Goal: Task Accomplishment & Management: Manage account settings

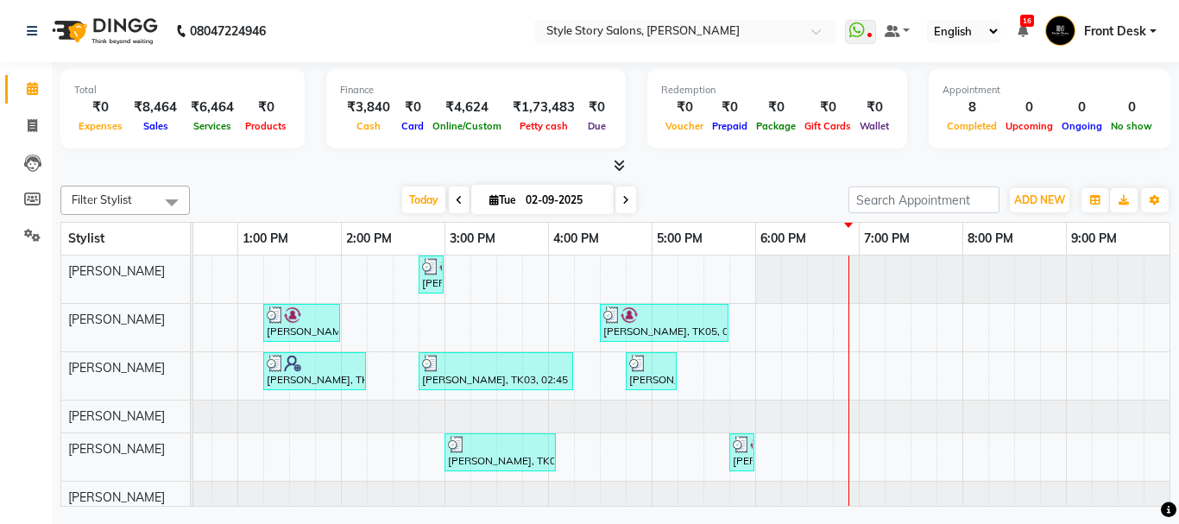
click at [858, 303] on td at bounding box center [846, 384] width 26 height 258
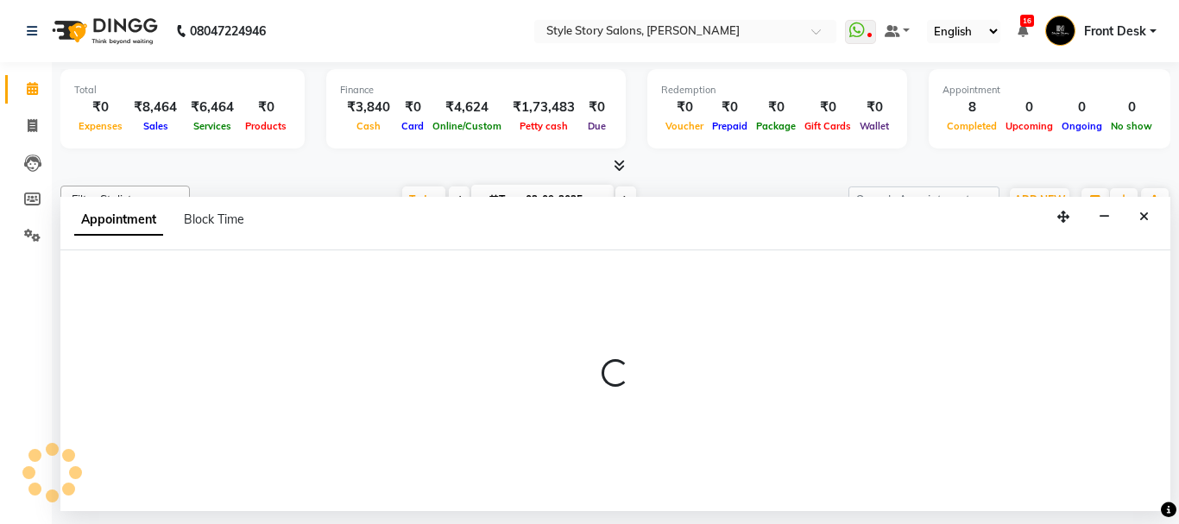
select select "46661"
select select "1125"
select select "tentative"
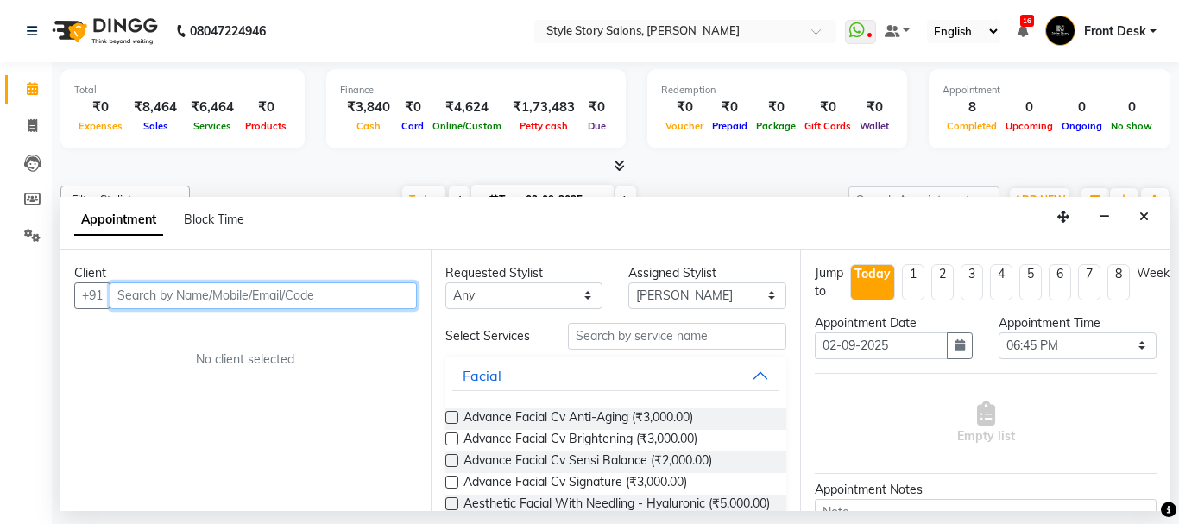
click at [270, 289] on input "text" at bounding box center [263, 295] width 307 height 27
type input "7387021709"
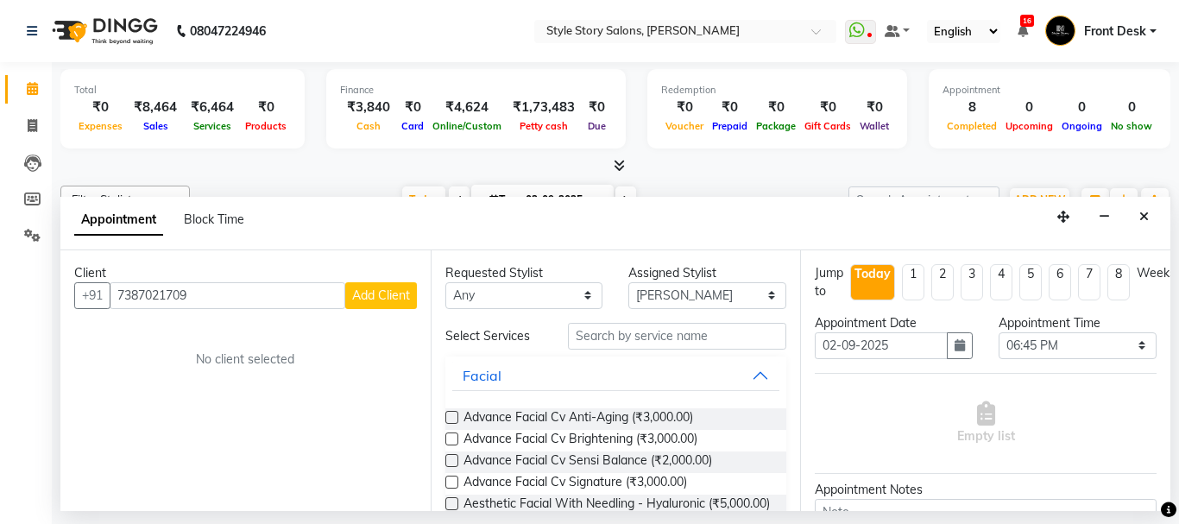
click at [394, 293] on span "Add Client" at bounding box center [381, 295] width 58 height 16
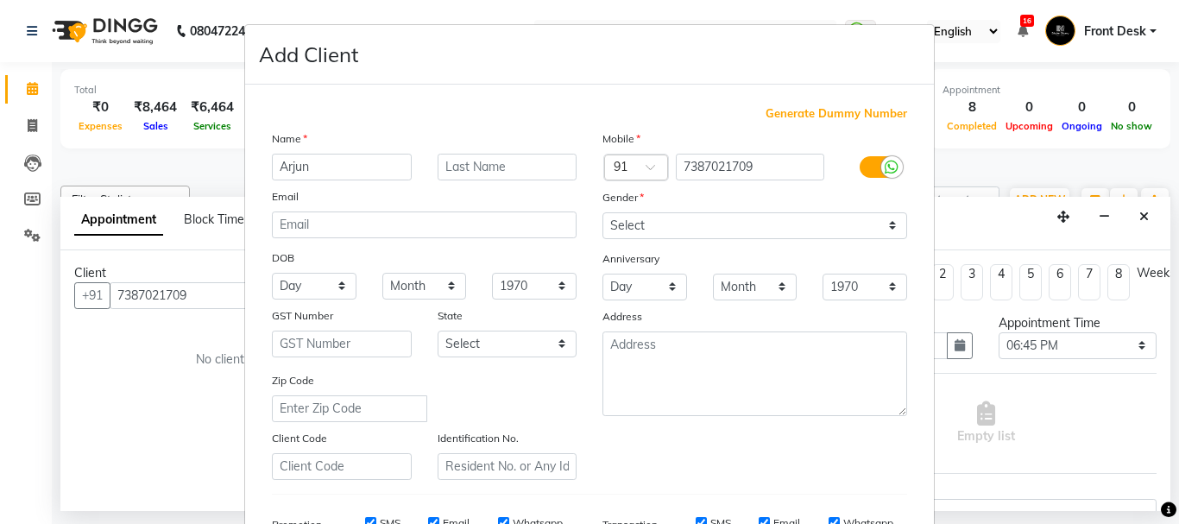
type input "Arjun"
click at [495, 162] on input "text" at bounding box center [508, 167] width 140 height 27
type input "[PERSON_NAME]"
drag, startPoint x: 701, startPoint y: 217, endPoint x: 701, endPoint y: 229, distance: 12.1
click at [701, 217] on select "Select [DEMOGRAPHIC_DATA] [DEMOGRAPHIC_DATA] Other Prefer Not To Say" at bounding box center [754, 225] width 305 height 27
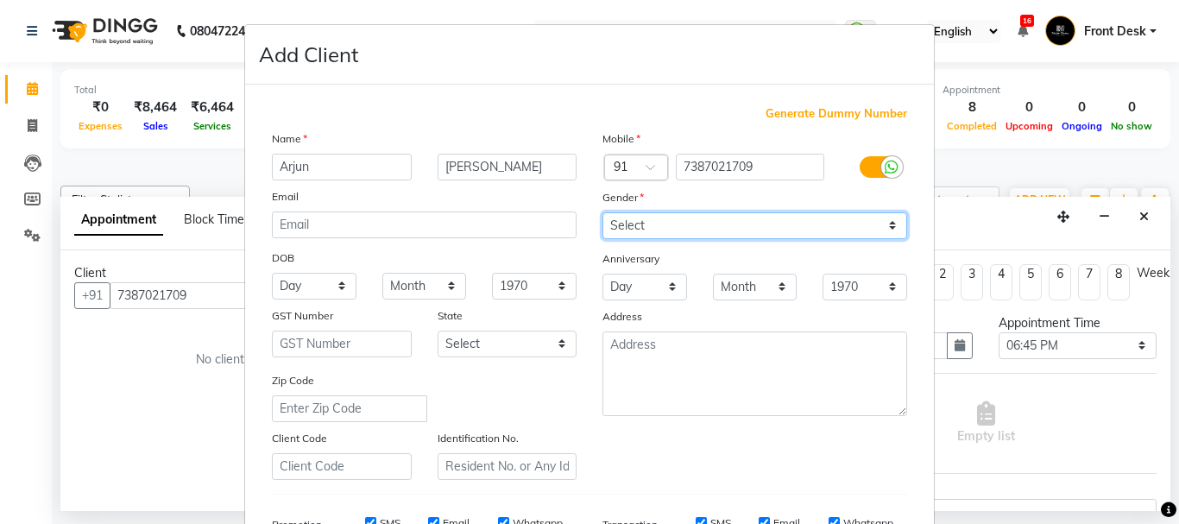
select select "[DEMOGRAPHIC_DATA]"
click at [602, 212] on select "Select [DEMOGRAPHIC_DATA] [DEMOGRAPHIC_DATA] Other Prefer Not To Say" at bounding box center [754, 225] width 305 height 27
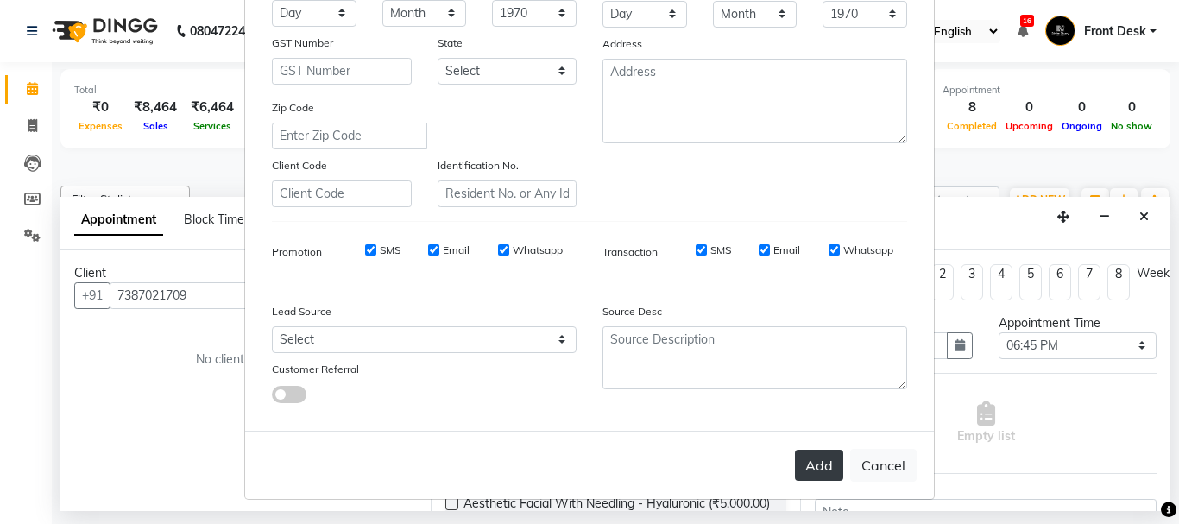
click at [803, 466] on button "Add" at bounding box center [819, 465] width 48 height 31
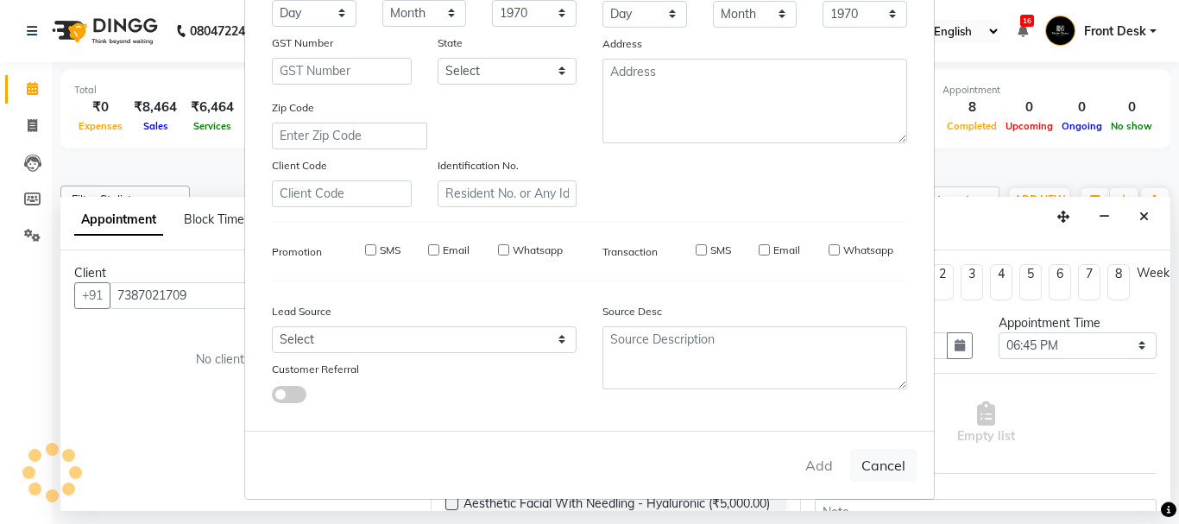
select select
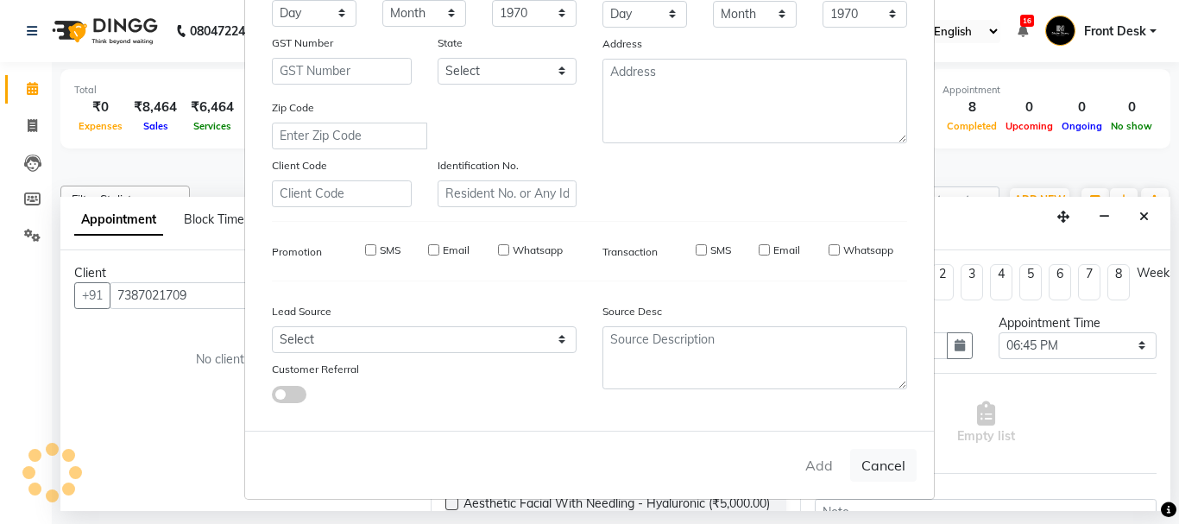
select select
checkbox input "false"
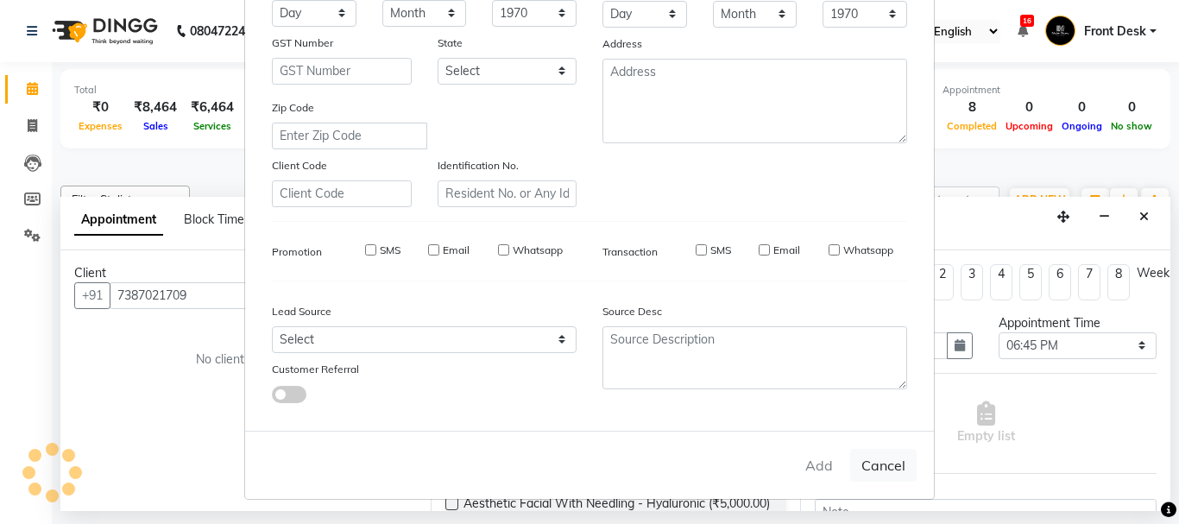
checkbox input "false"
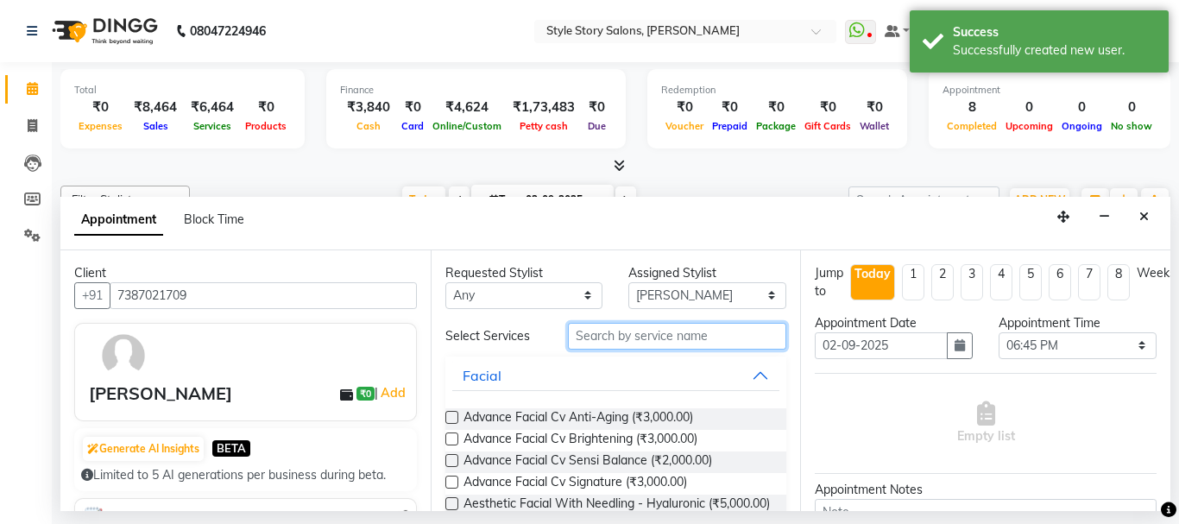
click at [620, 335] on input "text" at bounding box center [677, 336] width 219 height 27
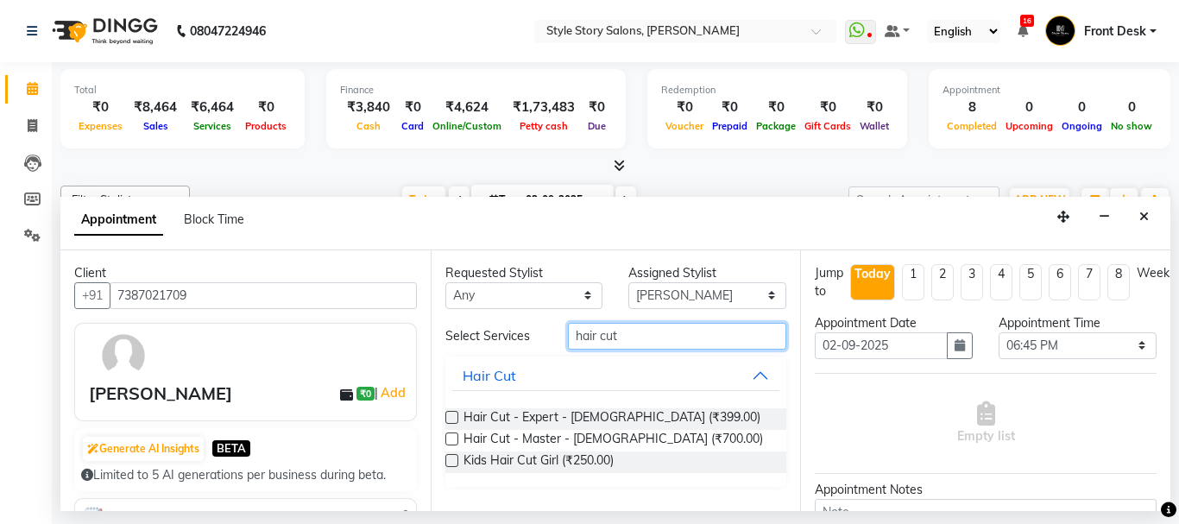
click at [648, 329] on input "hair cut" at bounding box center [677, 336] width 219 height 27
type input "hair cut"
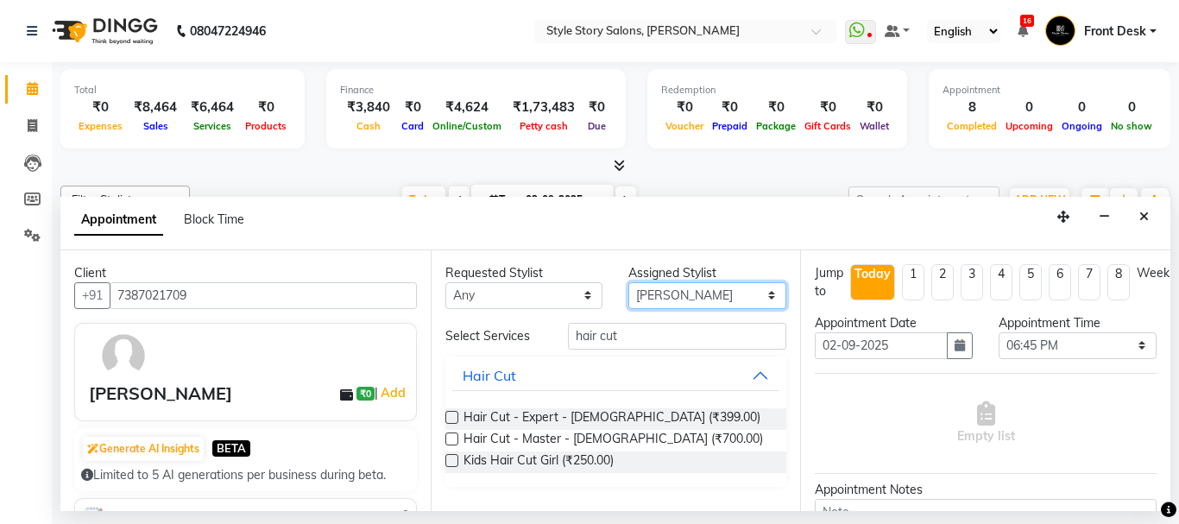
click at [694, 294] on select "Select [PERSON_NAME] [PERSON_NAME] [PERSON_NAME] [PERSON_NAME] [PERSON_NAME] [P…" at bounding box center [707, 295] width 158 height 27
select select "61197"
click at [628, 282] on select "Select [PERSON_NAME] [PERSON_NAME] [PERSON_NAME] [PERSON_NAME] [PERSON_NAME] [P…" at bounding box center [707, 295] width 158 height 27
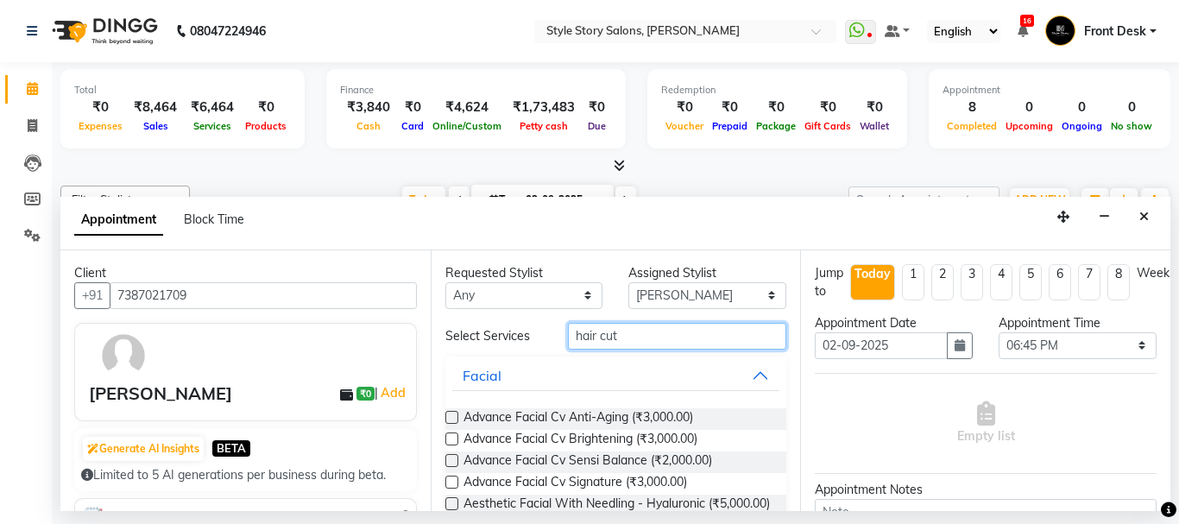
click at [648, 339] on input "hair cut" at bounding box center [677, 336] width 219 height 27
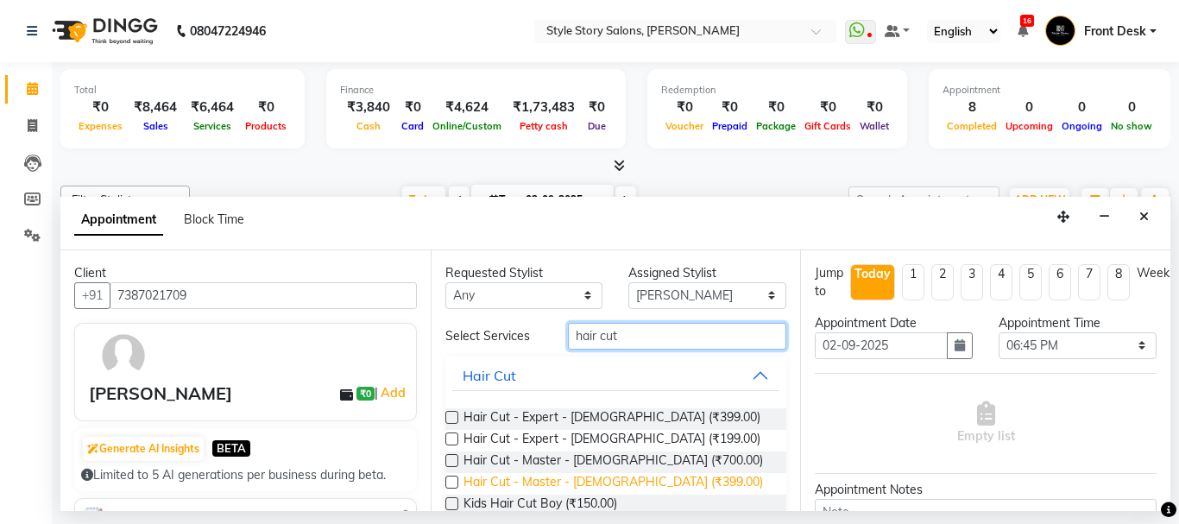
type input "hair cut"
click at [548, 482] on span "Hair Cut - Master - [DEMOGRAPHIC_DATA] (₹399.00)" at bounding box center [612, 484] width 299 height 22
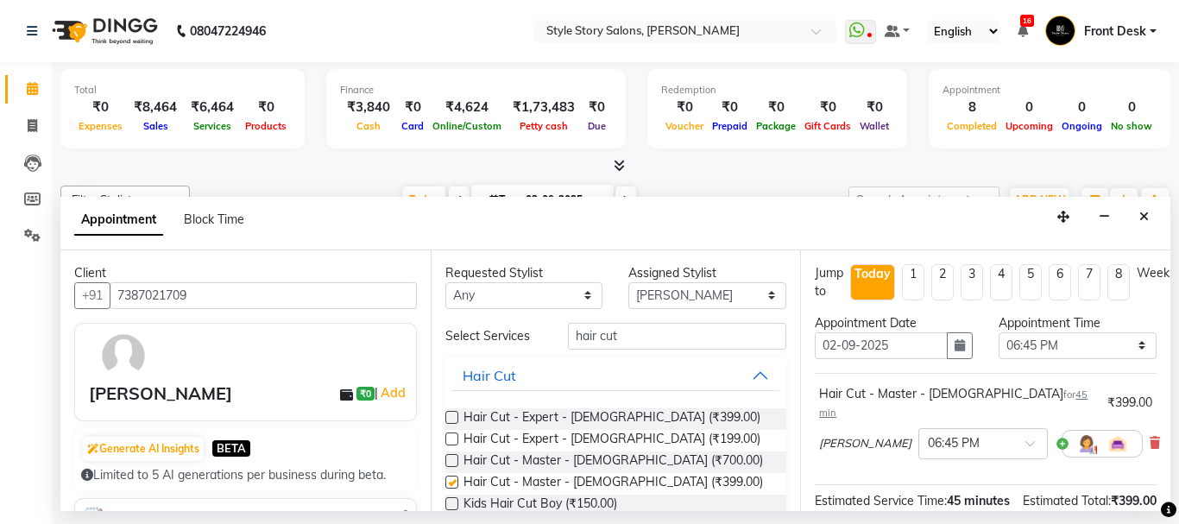
checkbox input "false"
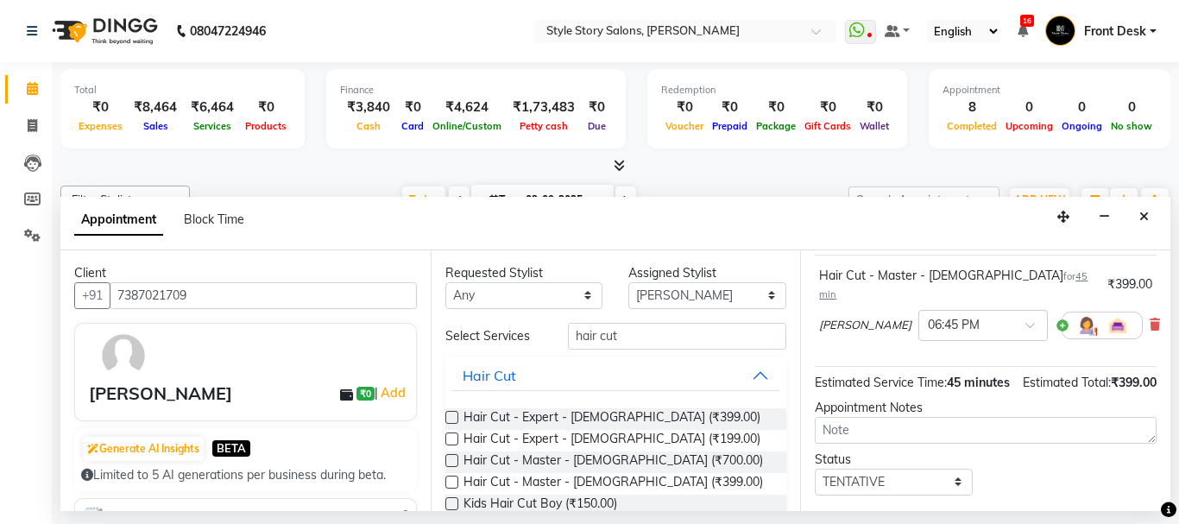
scroll to position [227, 0]
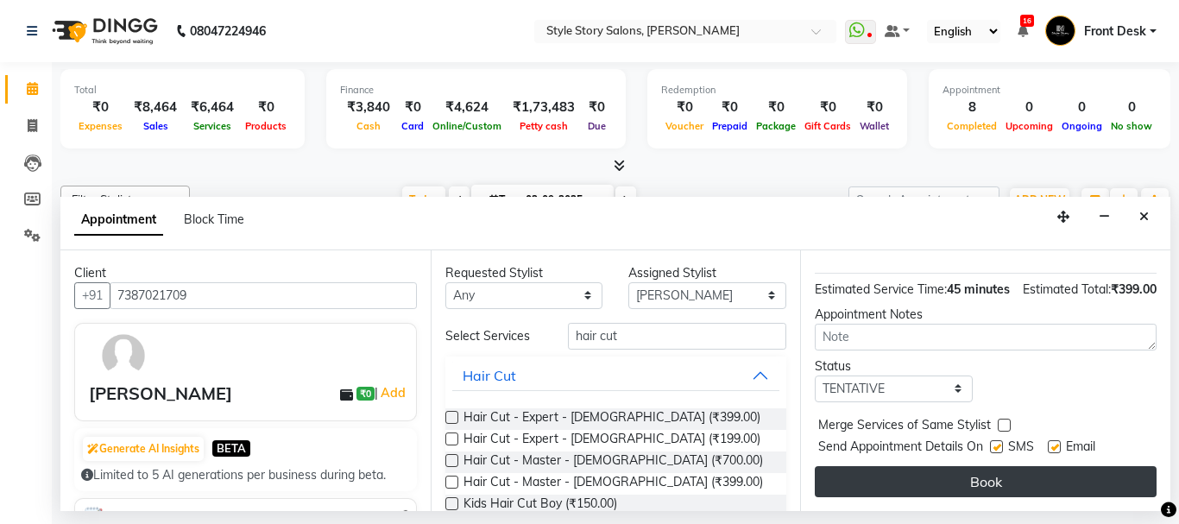
click at [935, 471] on button "Book" at bounding box center [986, 481] width 342 height 31
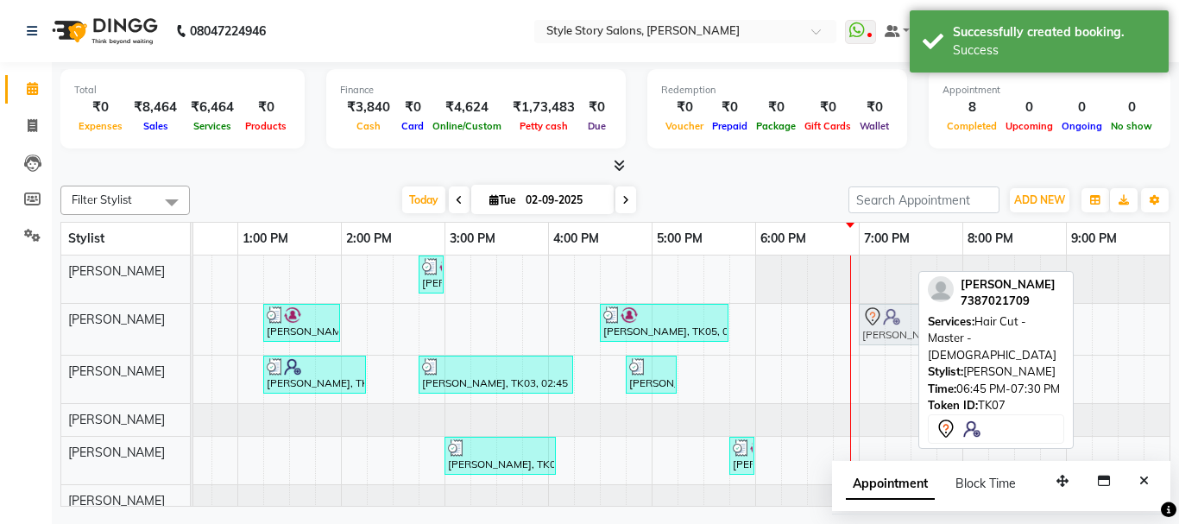
drag, startPoint x: 843, startPoint y: 330, endPoint x: 857, endPoint y: 328, distance: 13.9
click at [857, 328] on div "[PERSON_NAME], TK04, 02:45 PM-03:00 PM, Threading Eyebrow,Threading Forehead (₹…" at bounding box center [444, 385] width 1657 height 261
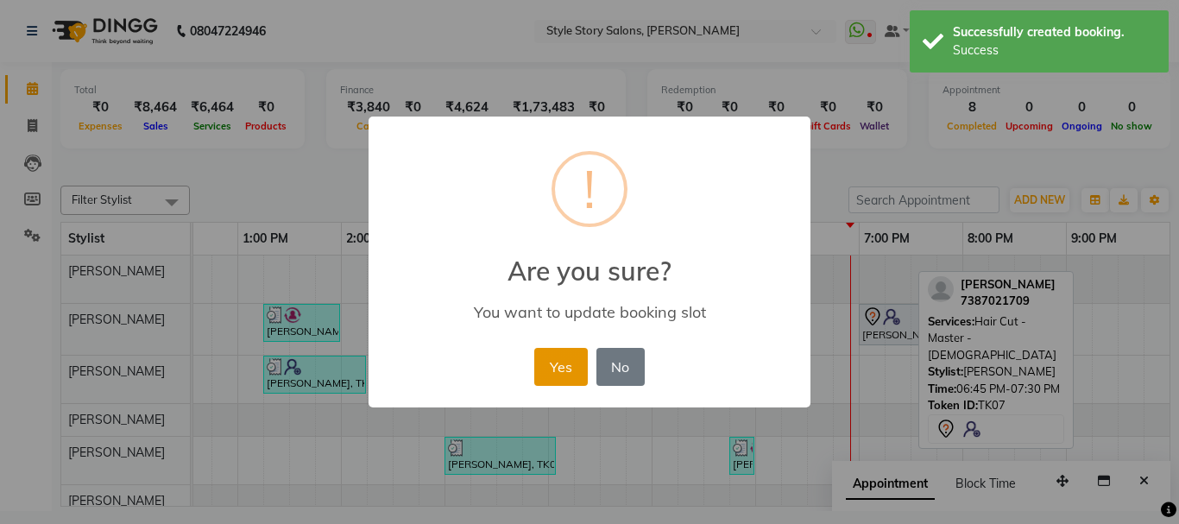
click at [550, 373] on button "Yes" at bounding box center [560, 367] width 53 height 38
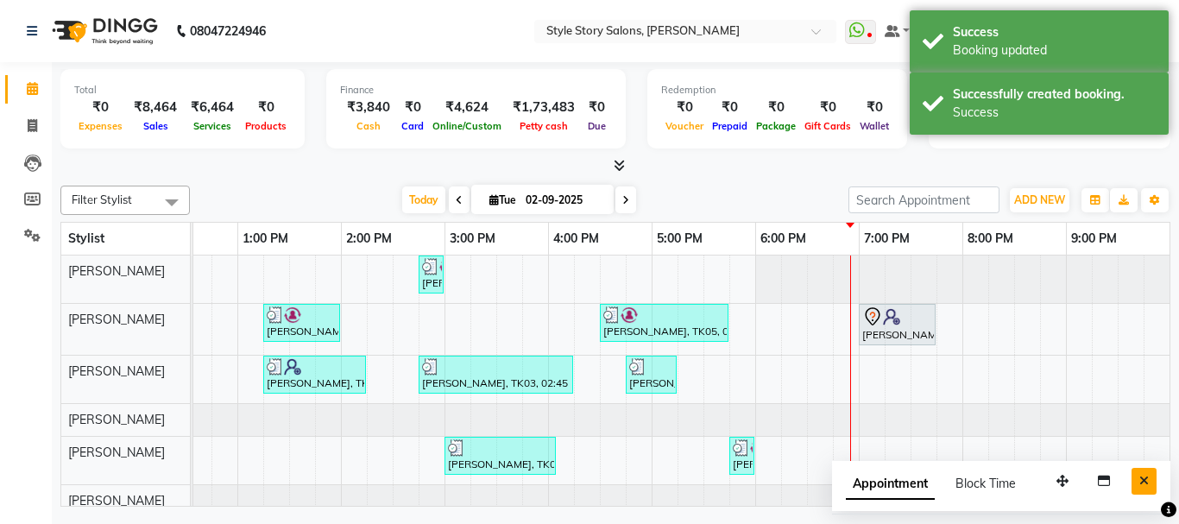
click at [1143, 476] on icon "Close" at bounding box center [1143, 481] width 9 height 12
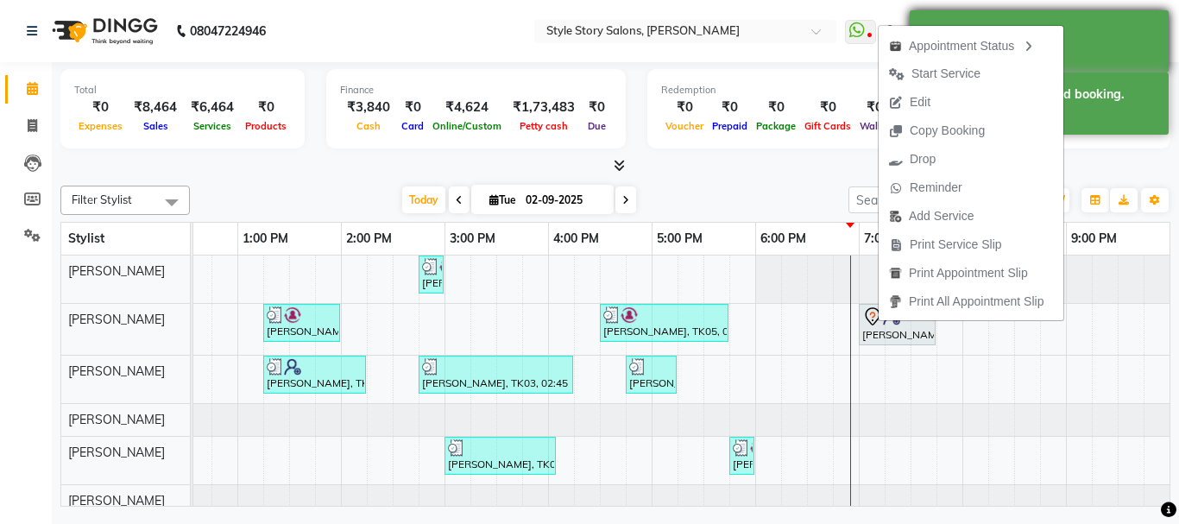
drag, startPoint x: 928, startPoint y: 72, endPoint x: 929, endPoint y: 63, distance: 8.8
click at [929, 65] on span "Start Service" at bounding box center [945, 74] width 69 height 18
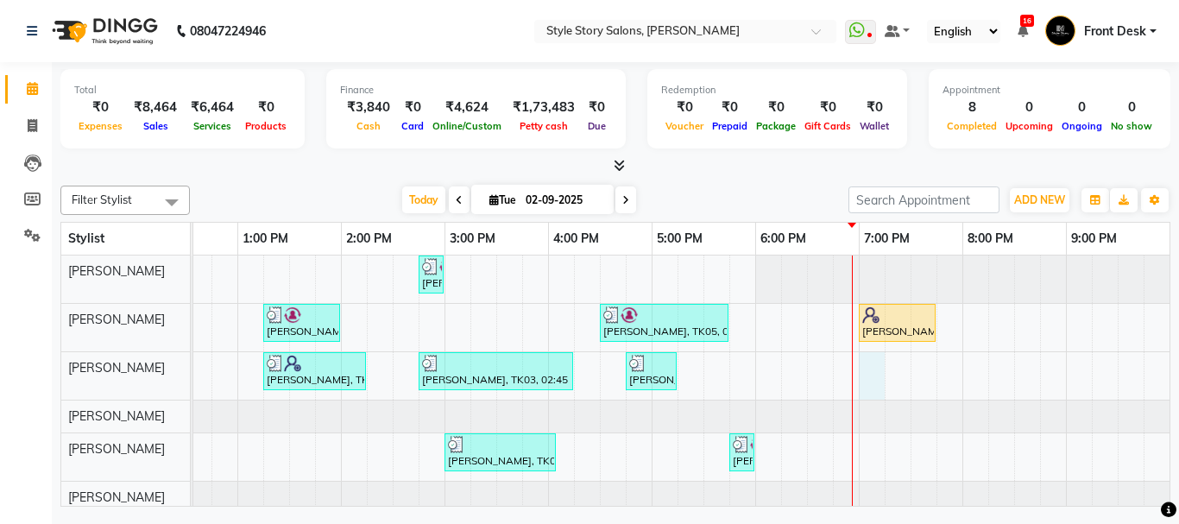
click at [863, 358] on div "[PERSON_NAME], TK04, 02:45 PM-03:00 PM, Threading Eyebrow,Threading Forehead (₹…" at bounding box center [444, 384] width 1657 height 258
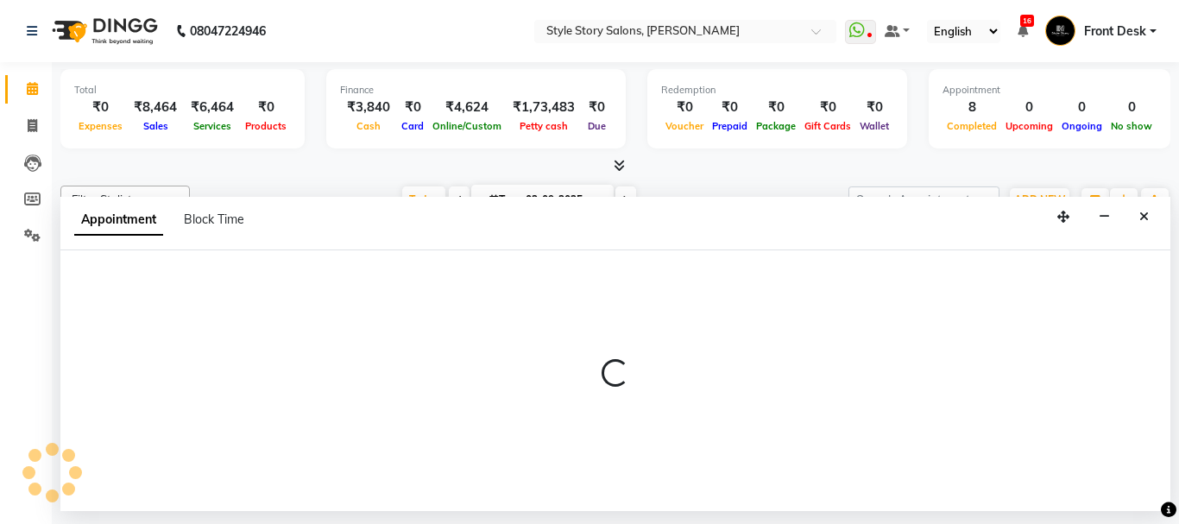
select select "62113"
select select "1140"
select select "tentative"
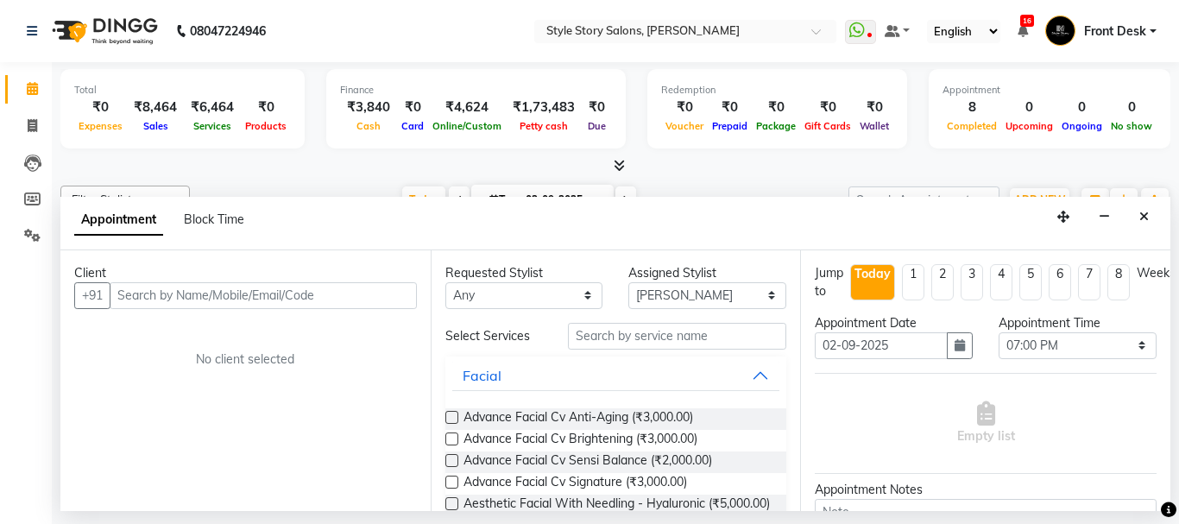
click at [180, 289] on input "text" at bounding box center [263, 295] width 307 height 27
type input "9058052251"
click at [391, 289] on span "Add Client" at bounding box center [381, 295] width 58 height 16
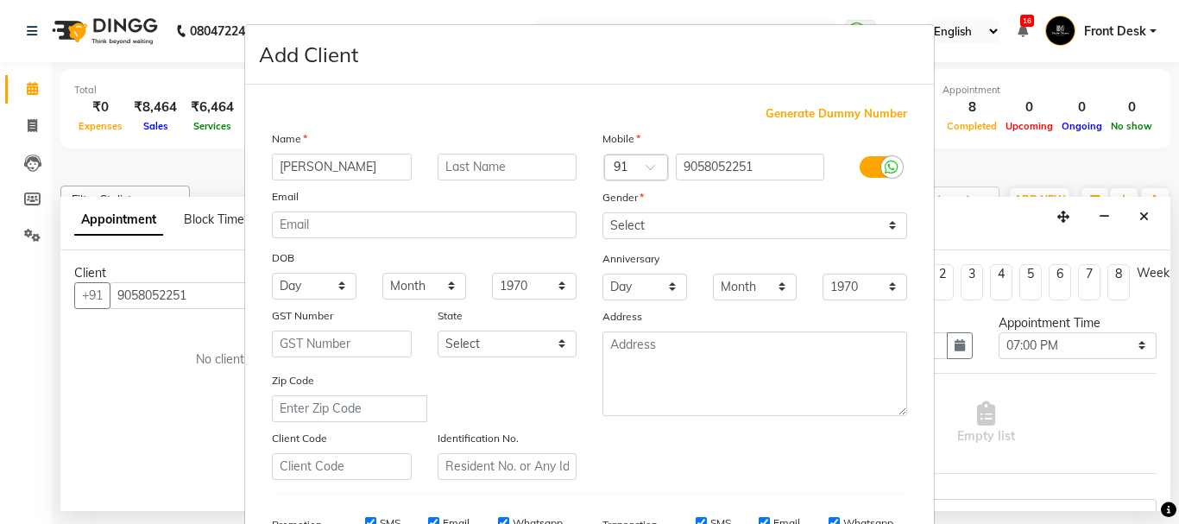
type input "[PERSON_NAME]"
click at [508, 157] on input "text" at bounding box center [508, 167] width 140 height 27
type input "[PERSON_NAME]"
drag, startPoint x: 646, startPoint y: 229, endPoint x: 655, endPoint y: 235, distance: 10.5
click at [647, 229] on select "Select [DEMOGRAPHIC_DATA] [DEMOGRAPHIC_DATA] Other Prefer Not To Say" at bounding box center [754, 225] width 305 height 27
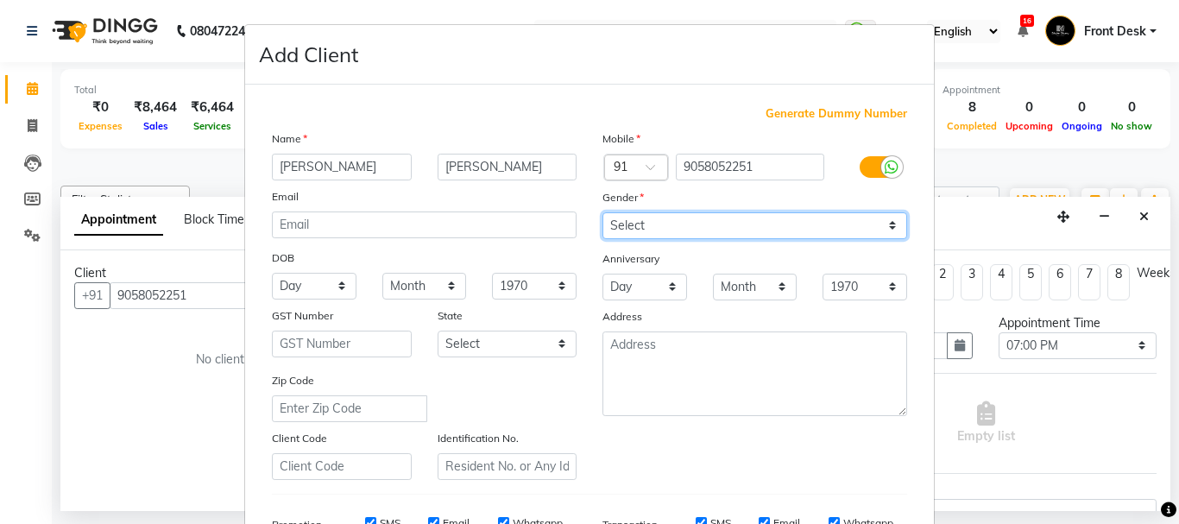
select select "[DEMOGRAPHIC_DATA]"
click at [602, 212] on select "Select [DEMOGRAPHIC_DATA] [DEMOGRAPHIC_DATA] Other Prefer Not To Say" at bounding box center [754, 225] width 305 height 27
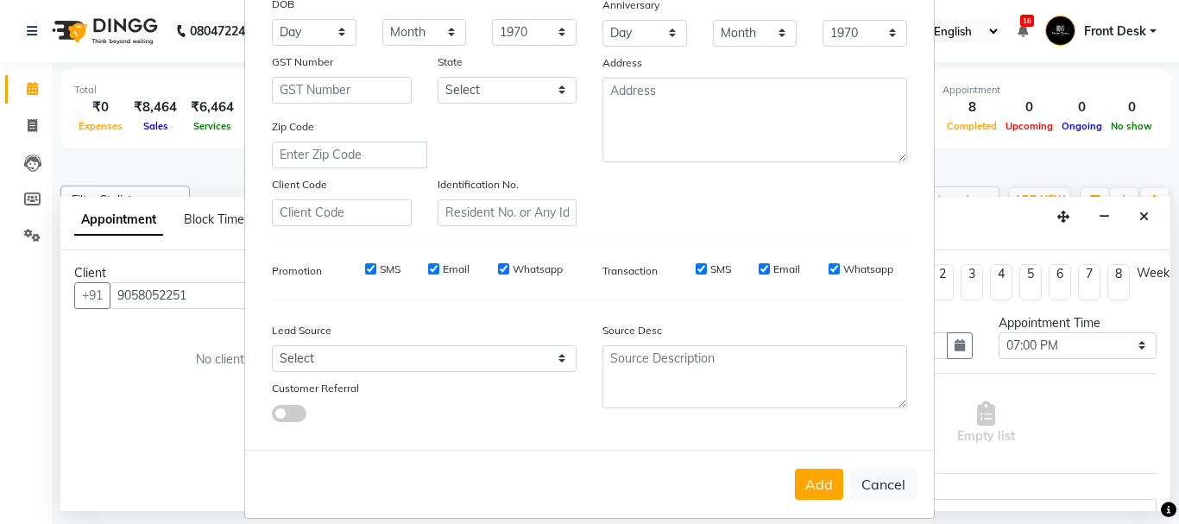
scroll to position [273, 0]
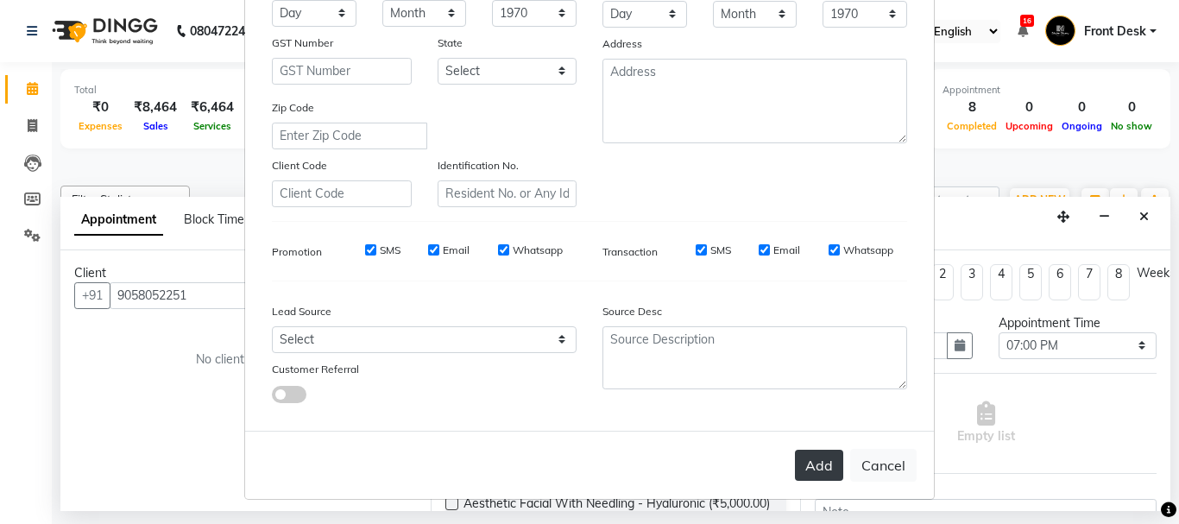
click at [806, 469] on button "Add" at bounding box center [819, 465] width 48 height 31
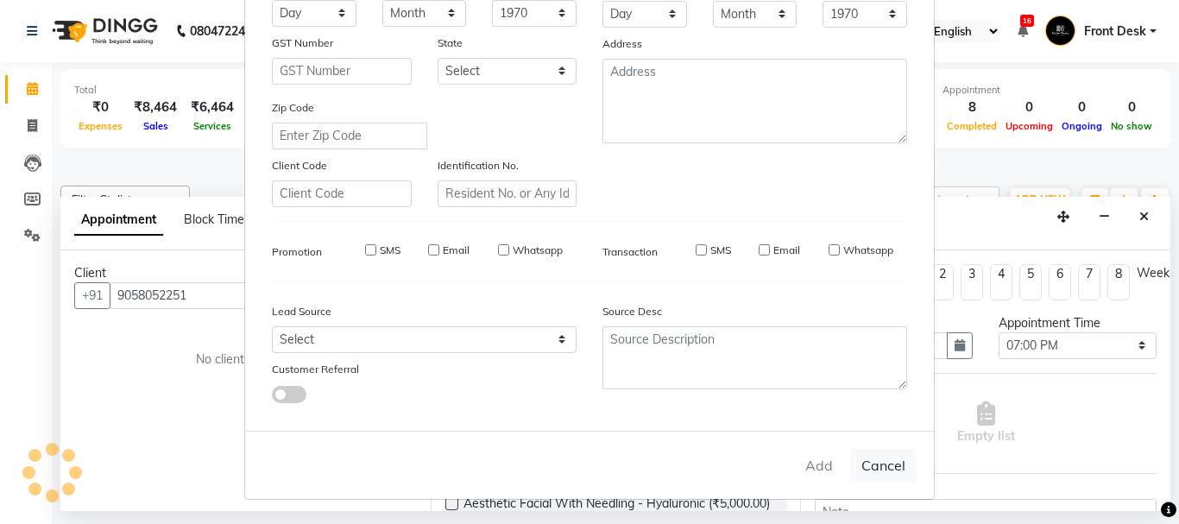
select select
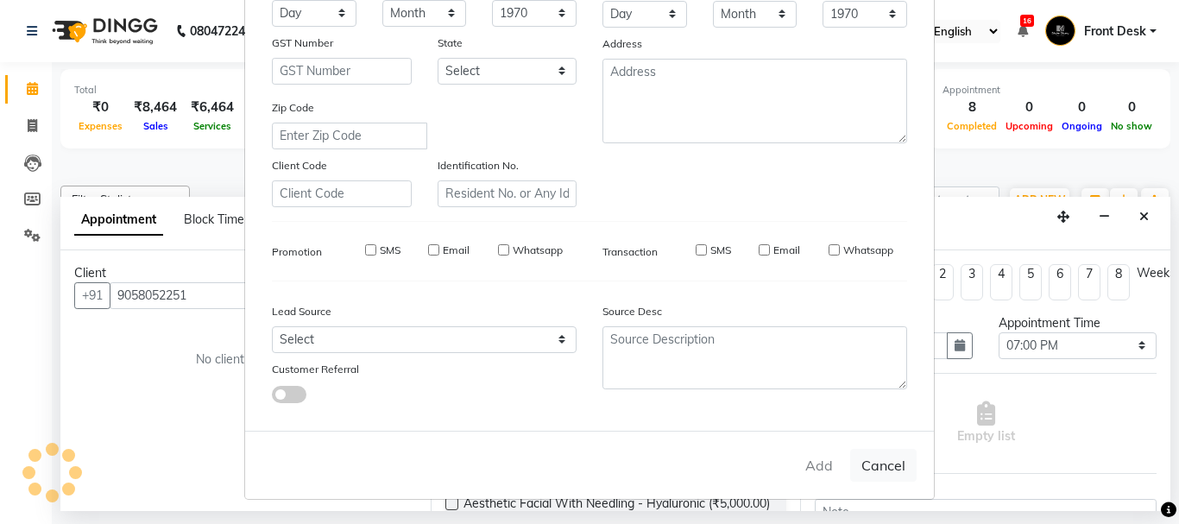
select select
checkbox input "false"
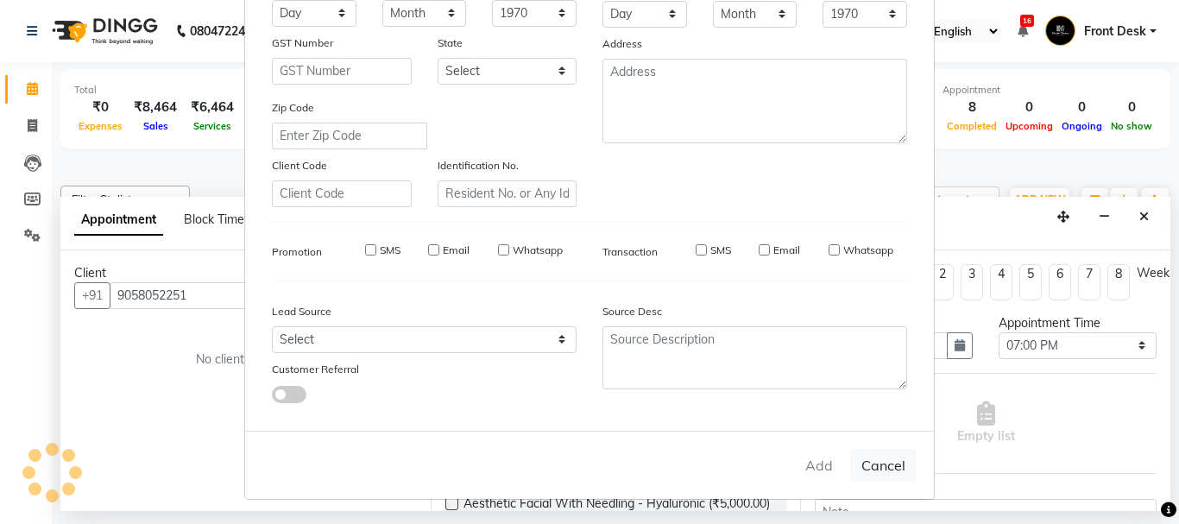
checkbox input "false"
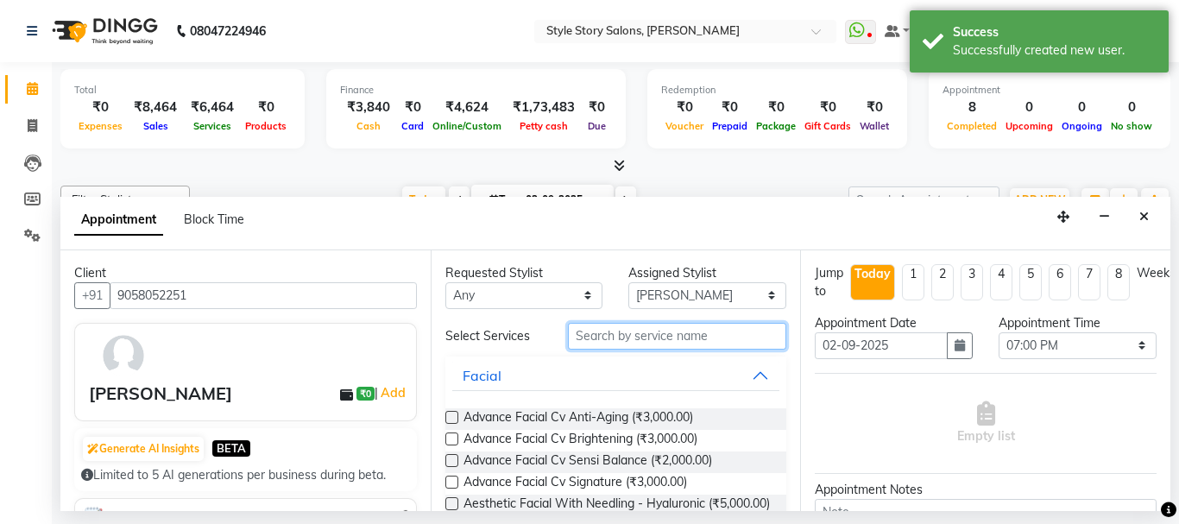
click at [597, 343] on input "text" at bounding box center [677, 336] width 219 height 27
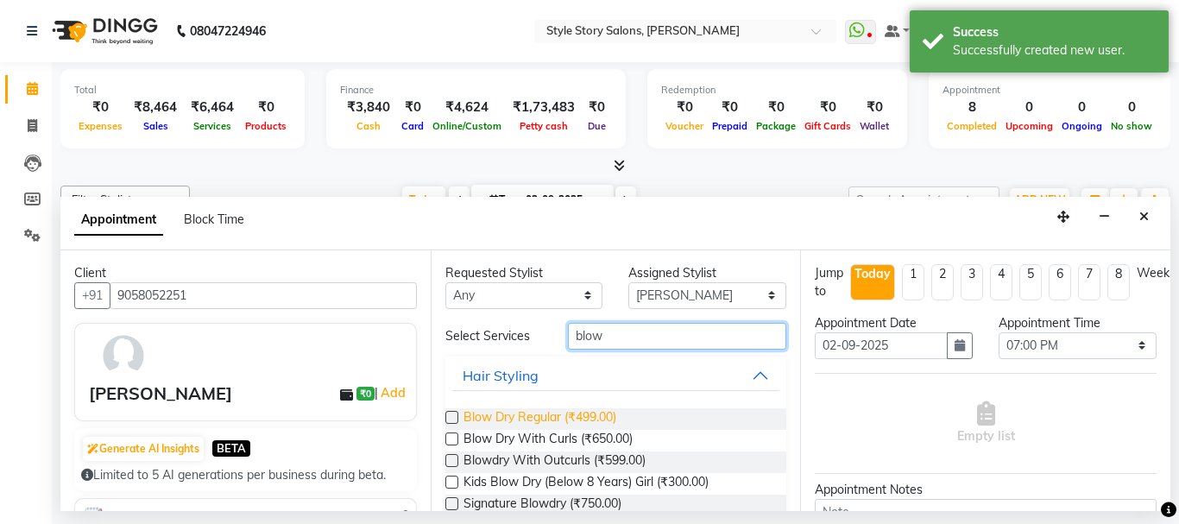
type input "blow"
click at [580, 417] on span "Blow Dry Regular (₹499.00)" at bounding box center [539, 419] width 153 height 22
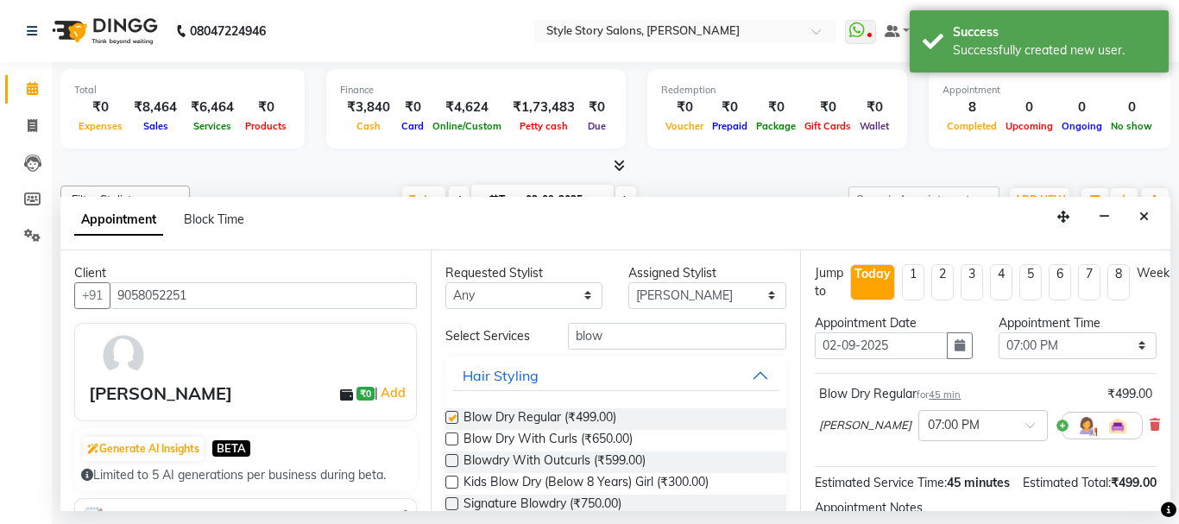
checkbox input "false"
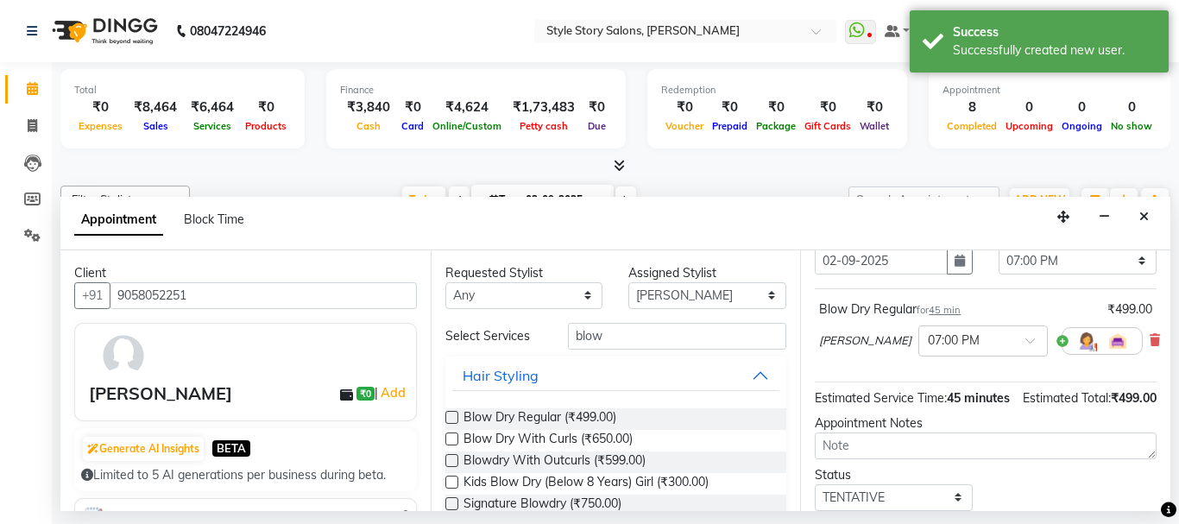
scroll to position [227, 0]
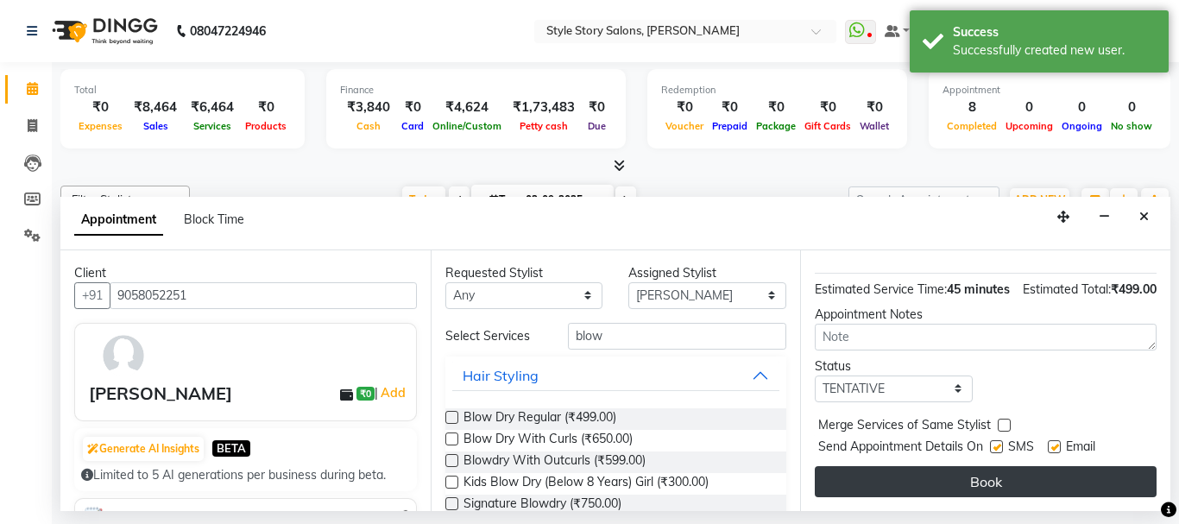
click at [953, 466] on button "Book" at bounding box center [986, 481] width 342 height 31
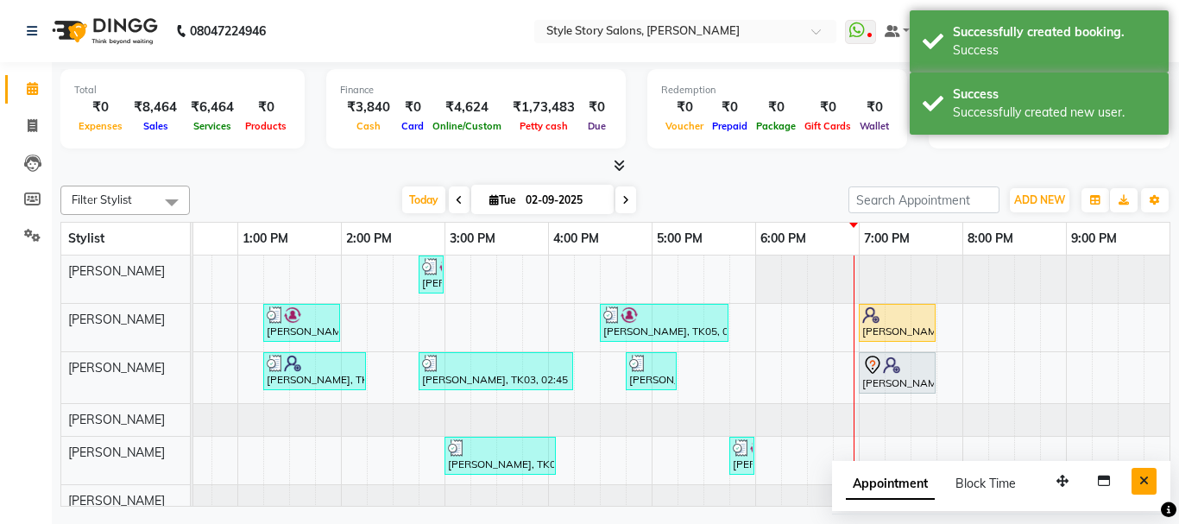
click at [1146, 479] on icon "Close" at bounding box center [1143, 481] width 9 height 12
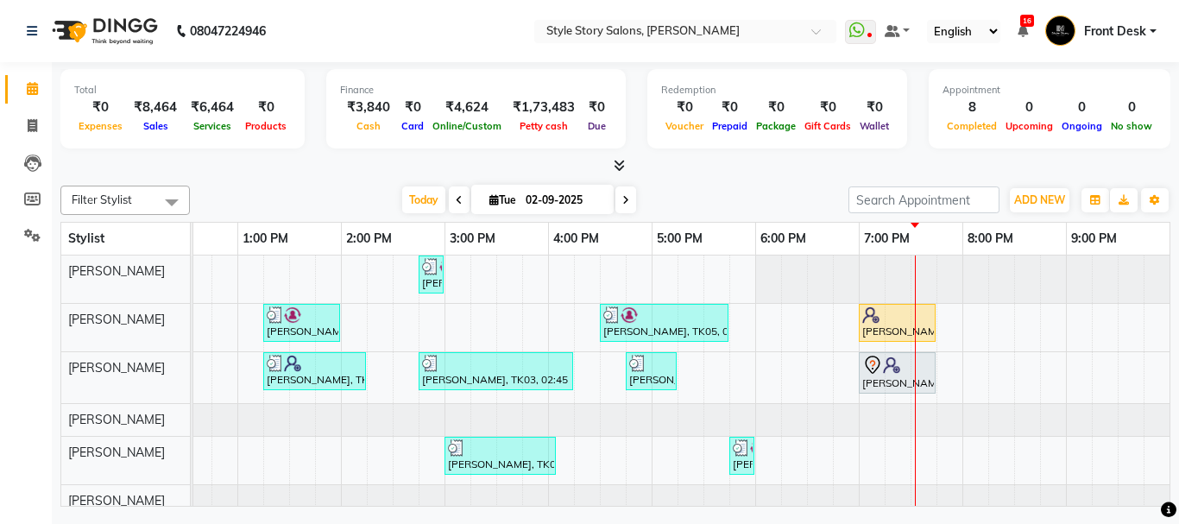
drag, startPoint x: 933, startPoint y: 363, endPoint x: 838, endPoint y: 379, distance: 96.2
click at [838, 379] on div "[PERSON_NAME], TK04, 02:45 PM-03:00 PM, Threading Eyebrow,Threading Forehead (₹…" at bounding box center [444, 385] width 1657 height 261
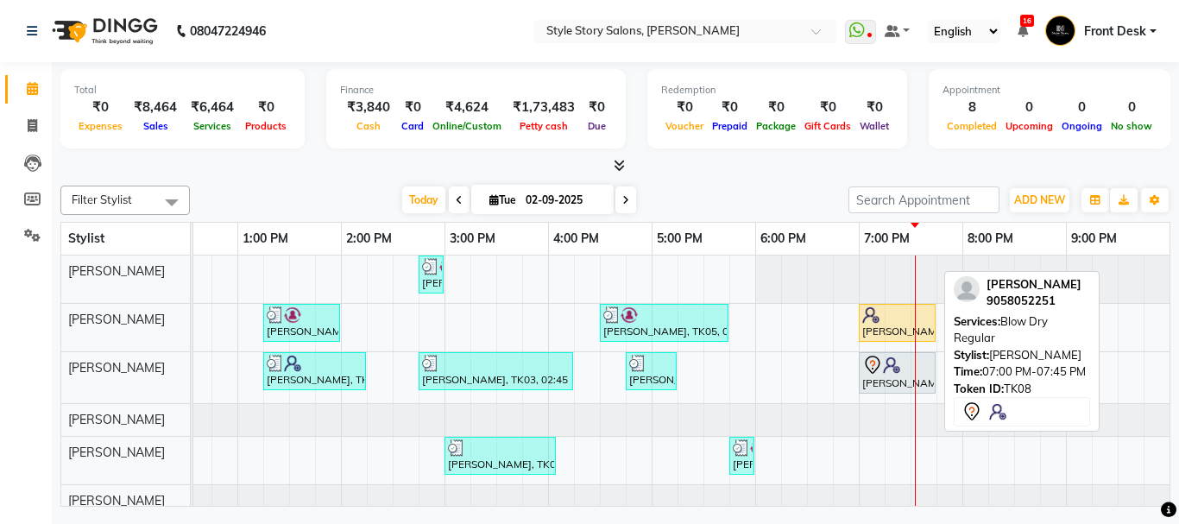
drag, startPoint x: 936, startPoint y: 367, endPoint x: 877, endPoint y: 371, distance: 59.7
click at [879, 371] on link "[PERSON_NAME], TK08, 07:00 PM-07:45 PM, Blow Dry Regular" at bounding box center [897, 372] width 77 height 41
click at [901, 368] on link "[PERSON_NAME], TK08, 07:00 PM-07:45 PM, Blow Dry Regular" at bounding box center [897, 372] width 77 height 41
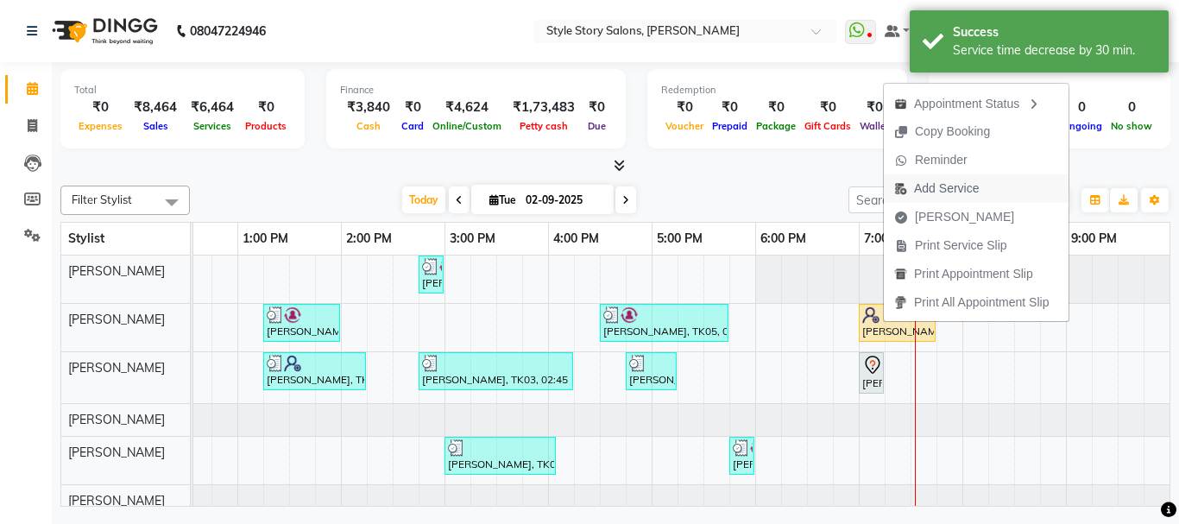
click at [928, 187] on span "Add Service" at bounding box center [946, 189] width 65 height 18
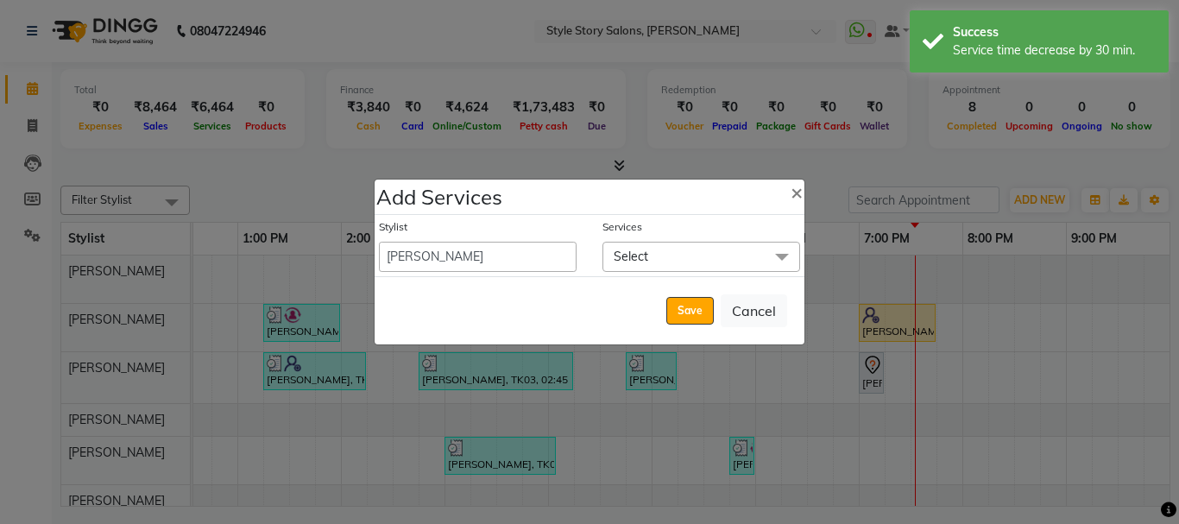
click at [741, 249] on span "Select" at bounding box center [701, 257] width 198 height 30
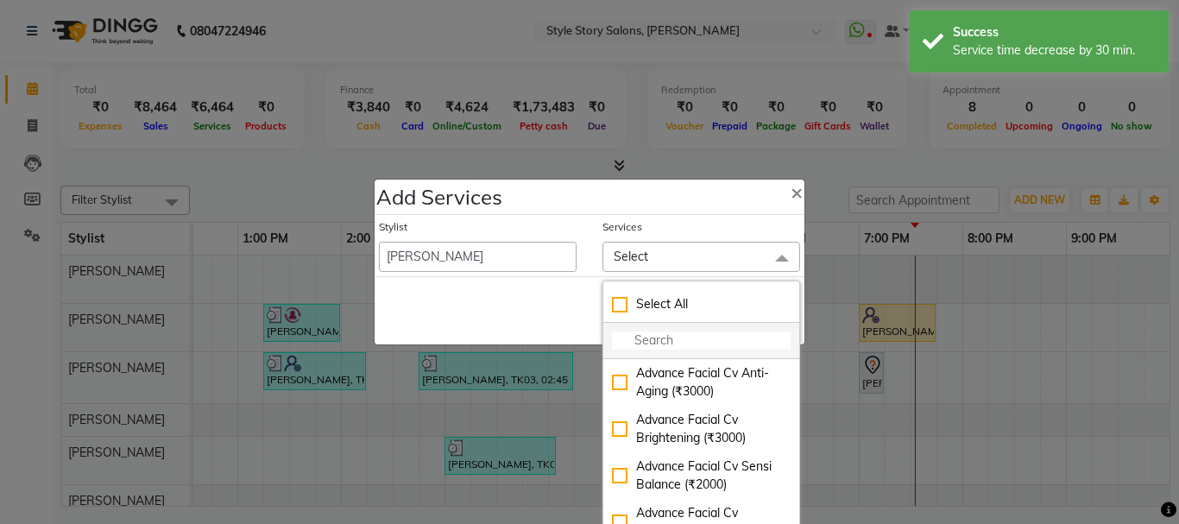
click at [697, 337] on input "multiselect-search" at bounding box center [701, 340] width 179 height 18
click at [472, 258] on select "[PERSON_NAME] [PERSON_NAME] [PERSON_NAME] Front Desk [PERSON_NAME] Deepika Taiw…" at bounding box center [478, 257] width 198 height 30
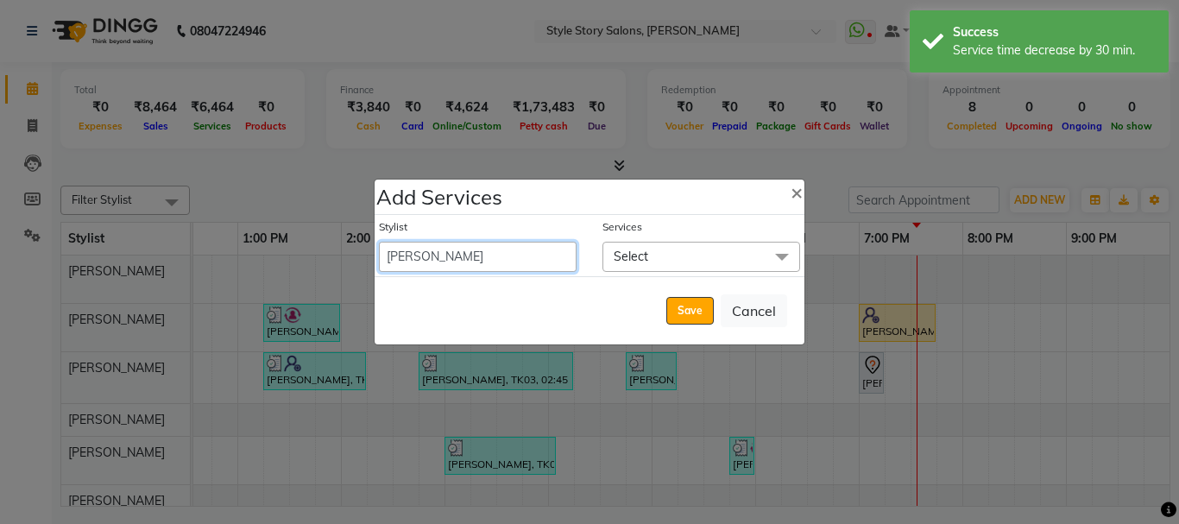
select select "84756"
click at [379, 242] on select "[PERSON_NAME] [PERSON_NAME] [PERSON_NAME] Front Desk [PERSON_NAME] Deepika Taiw…" at bounding box center [478, 257] width 198 height 30
select select "1170"
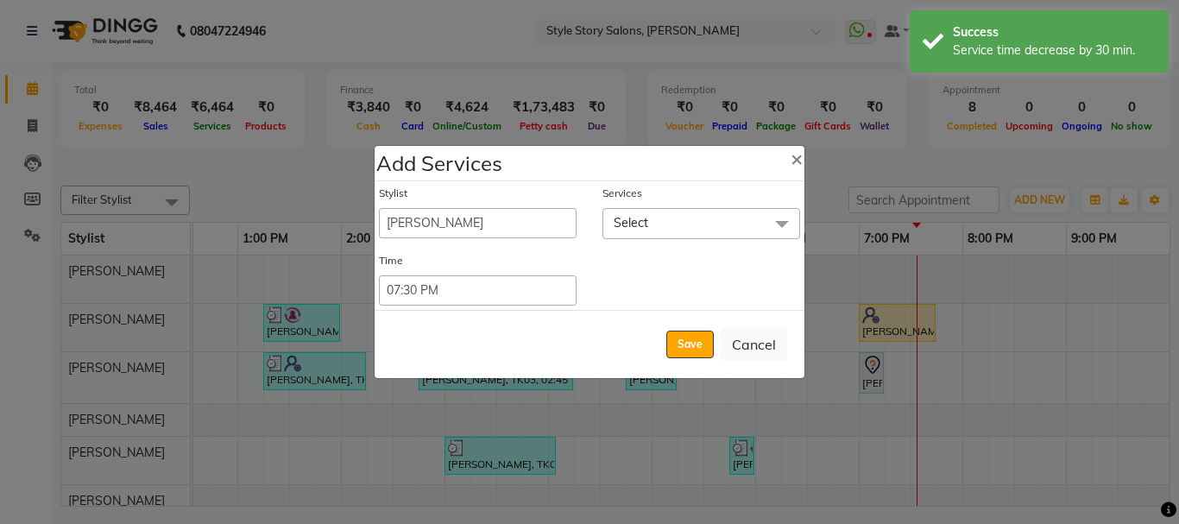
click at [635, 234] on span "Select" at bounding box center [701, 223] width 198 height 30
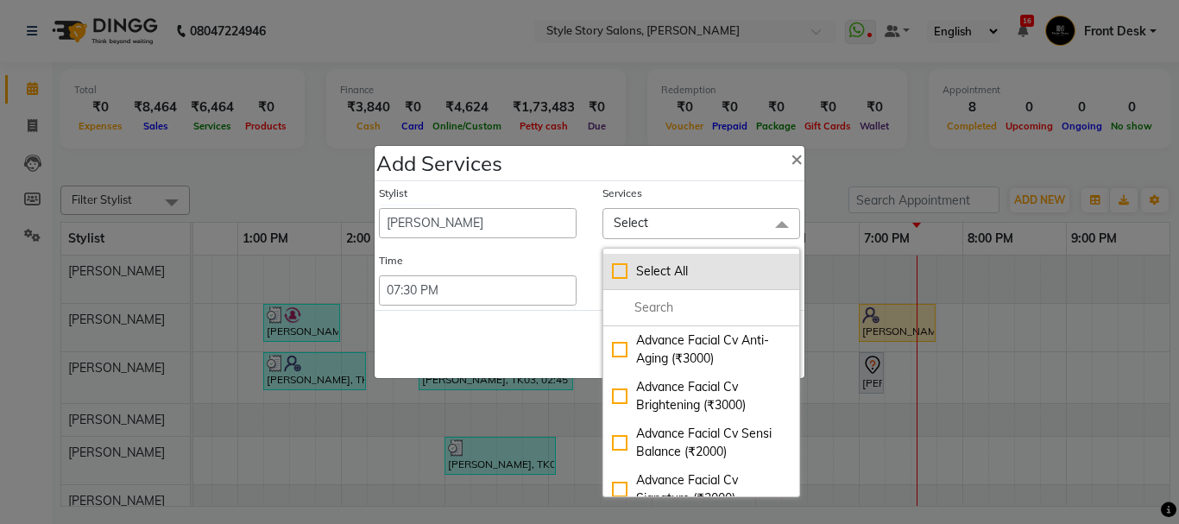
drag, startPoint x: 639, startPoint y: 300, endPoint x: 639, endPoint y: 288, distance: 12.1
click at [639, 300] on input "multiselect-search" at bounding box center [701, 308] width 179 height 18
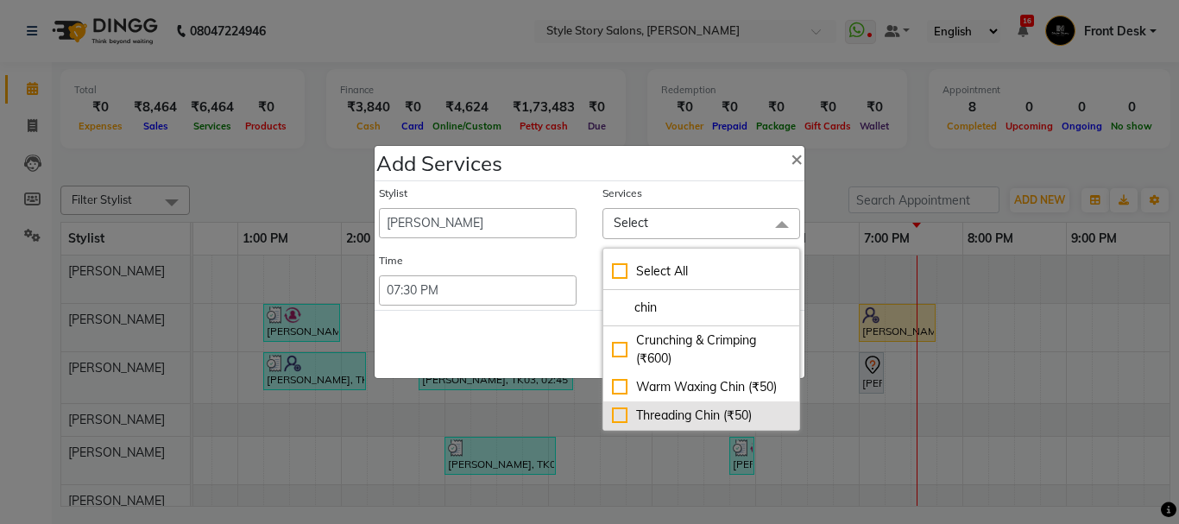
type input "chin"
click at [659, 417] on div "Threading Chin (₹50)" at bounding box center [701, 415] width 179 height 18
checkbox input "true"
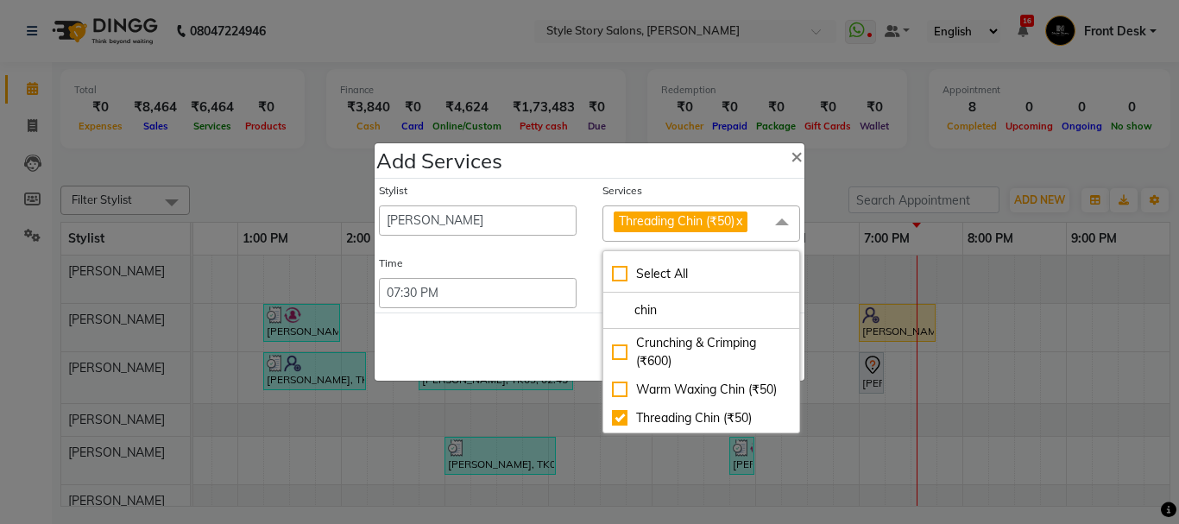
drag, startPoint x: 555, startPoint y: 366, endPoint x: 744, endPoint y: 251, distance: 221.1
click at [573, 362] on div "Save Cancel" at bounding box center [590, 346] width 430 height 68
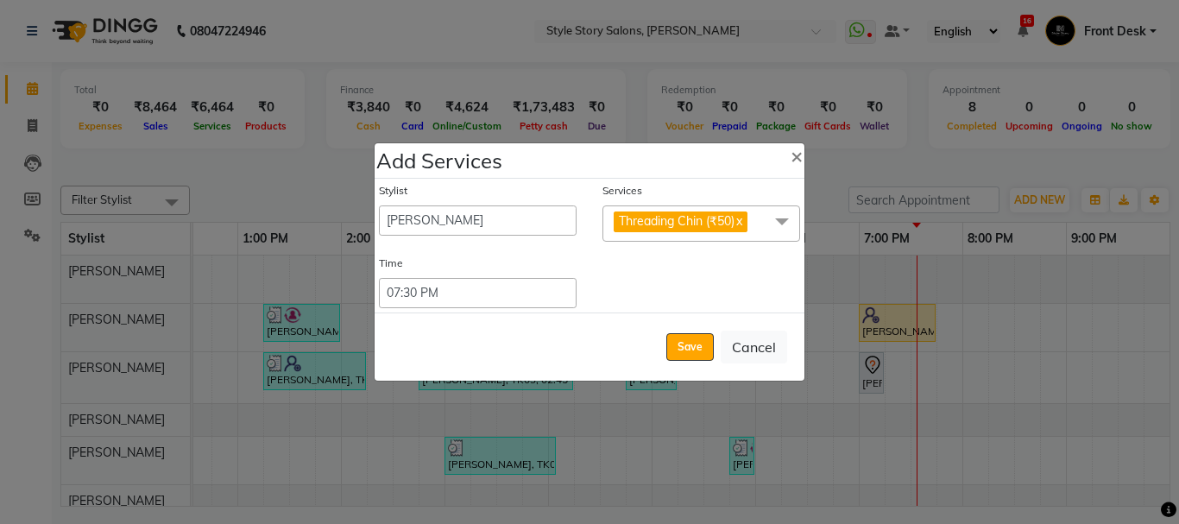
click at [724, 219] on span "Threading Chin (₹50)" at bounding box center [677, 221] width 116 height 16
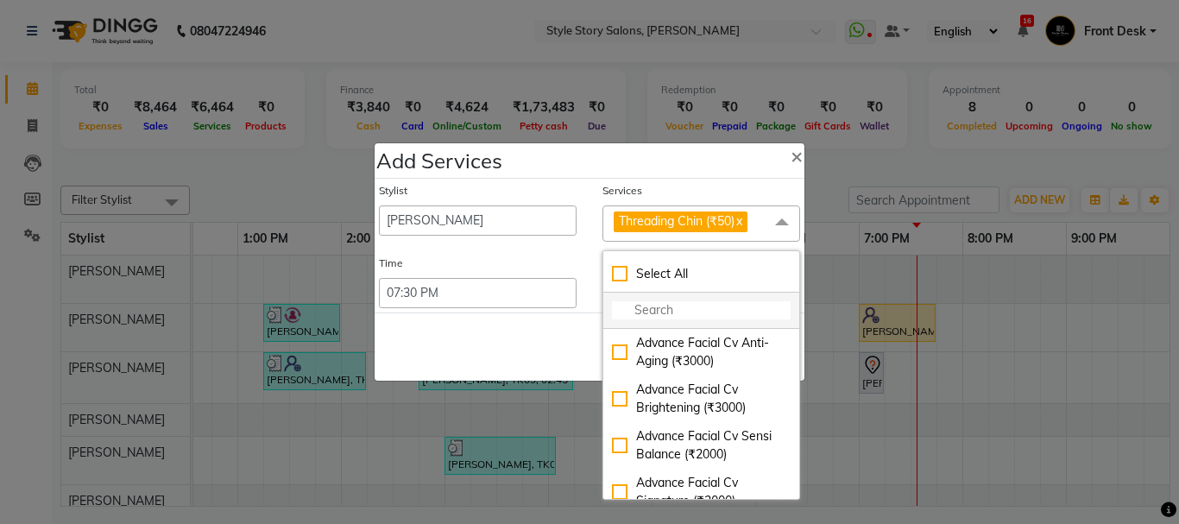
click at [701, 310] on input "multiselect-search" at bounding box center [701, 310] width 179 height 18
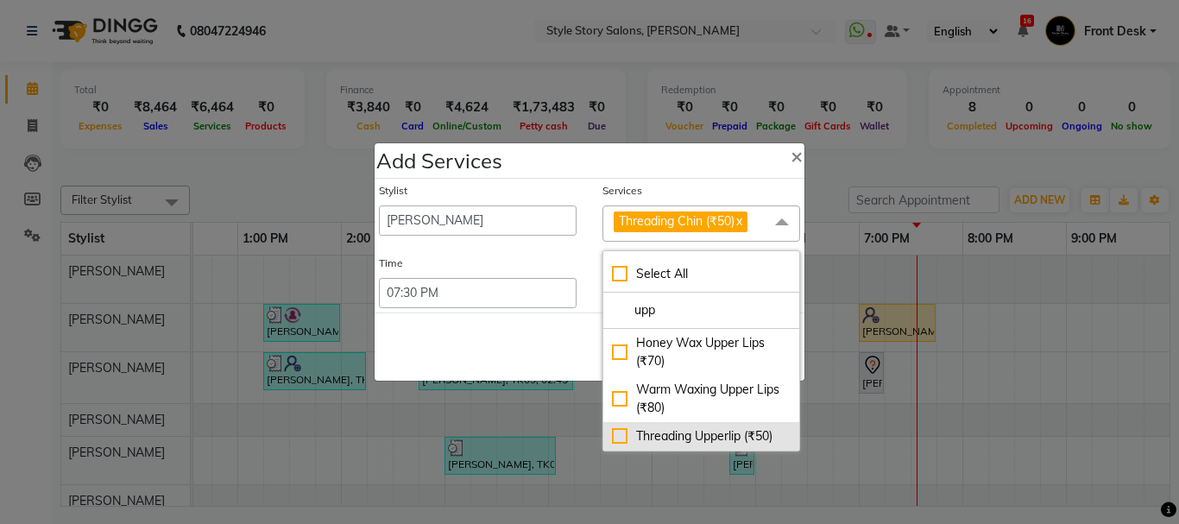
type input "upp"
click at [646, 436] on div "Threading Upperlip (₹50)" at bounding box center [701, 436] width 179 height 18
checkbox input "true"
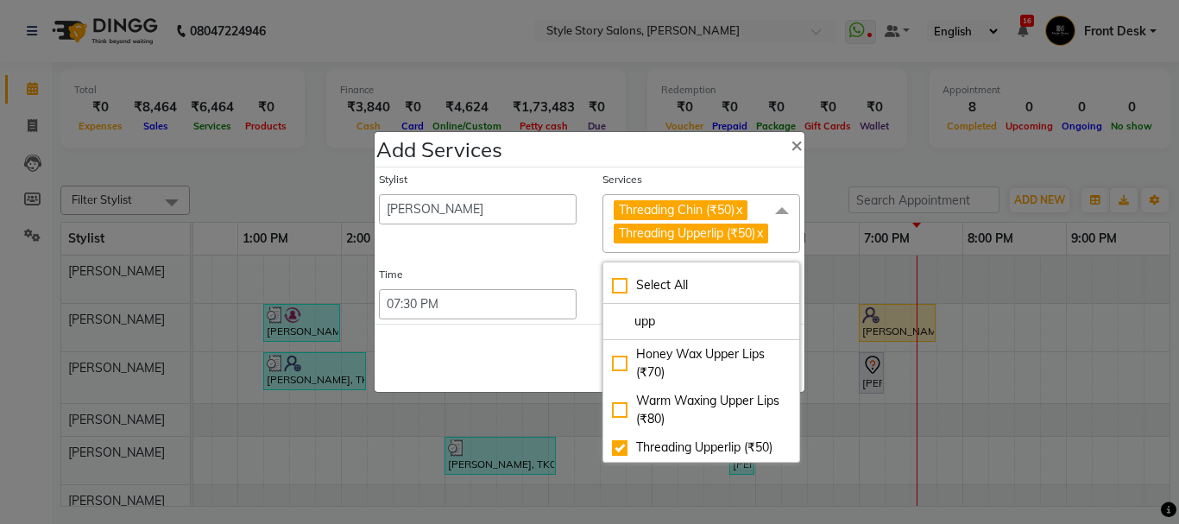
drag, startPoint x: 572, startPoint y: 367, endPoint x: 583, endPoint y: 365, distance: 10.5
click at [572, 366] on div "Save Cancel" at bounding box center [590, 358] width 430 height 68
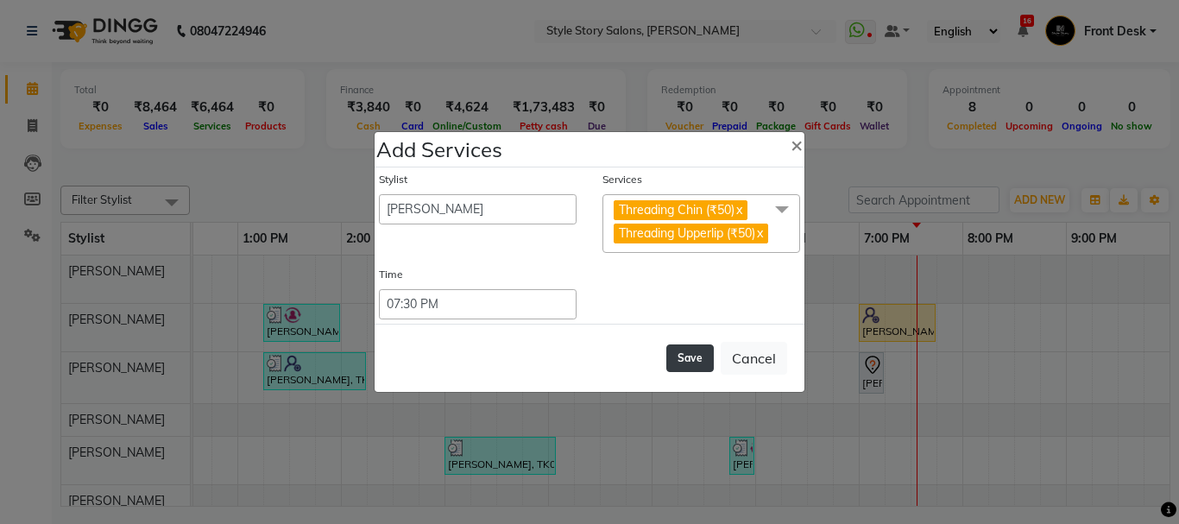
click at [695, 359] on button "Save" at bounding box center [689, 358] width 47 height 28
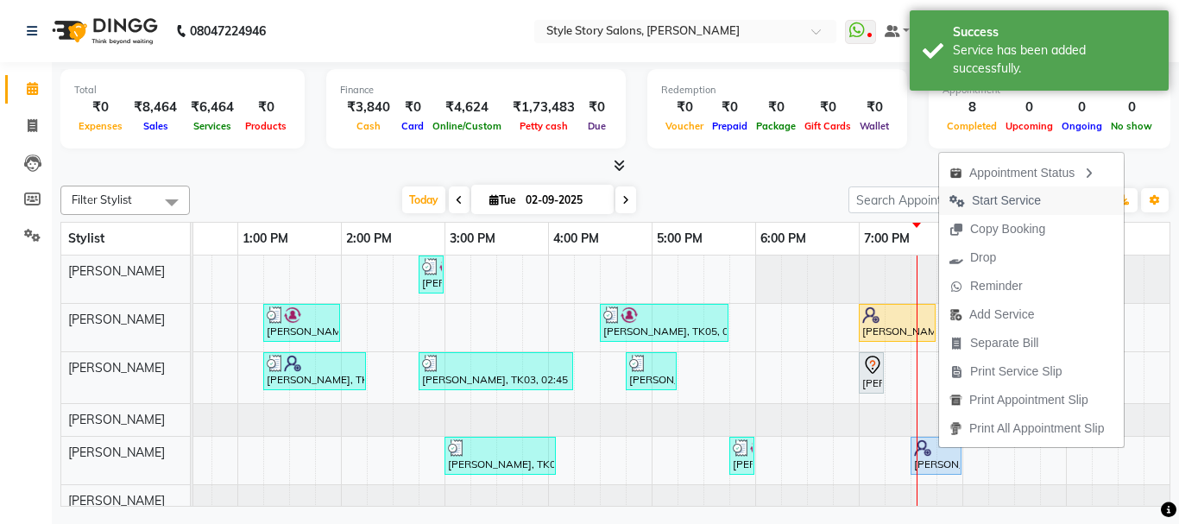
click at [1002, 199] on span "Start Service" at bounding box center [1006, 201] width 69 height 18
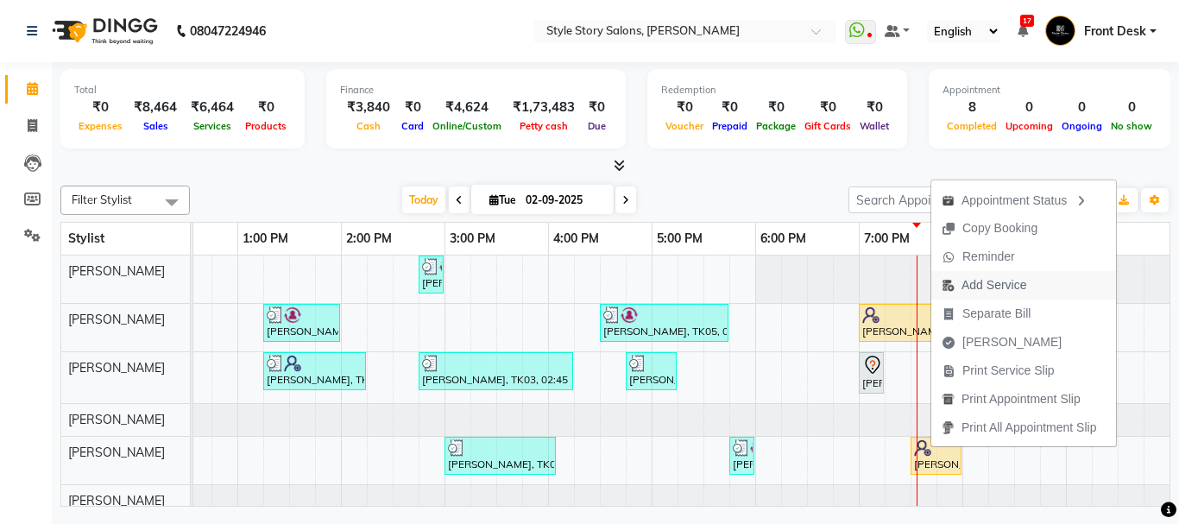
click at [977, 283] on span "Add Service" at bounding box center [993, 285] width 65 height 18
select select "84756"
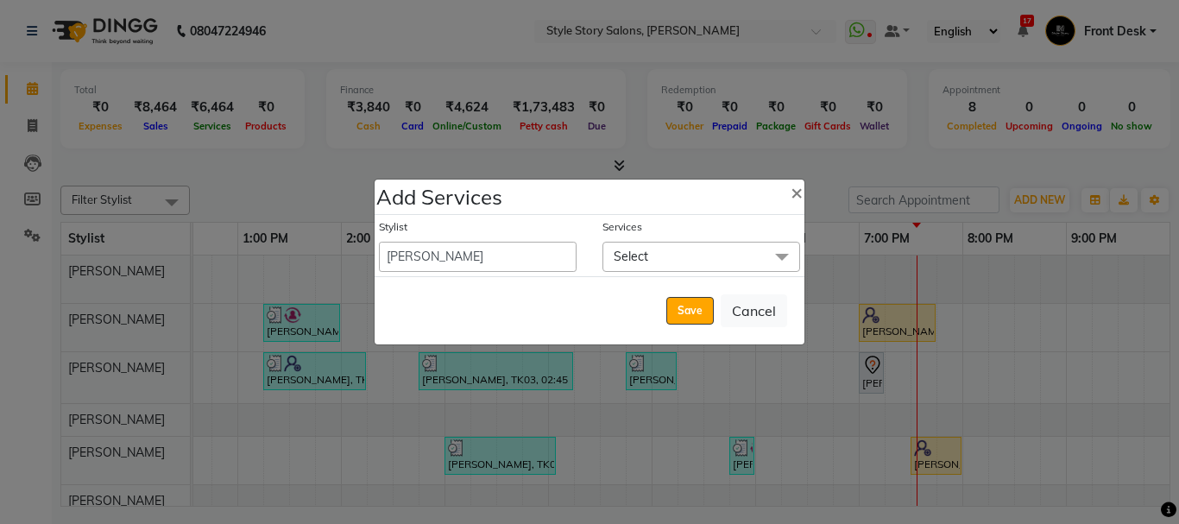
click at [686, 258] on span "Select" at bounding box center [701, 257] width 198 height 30
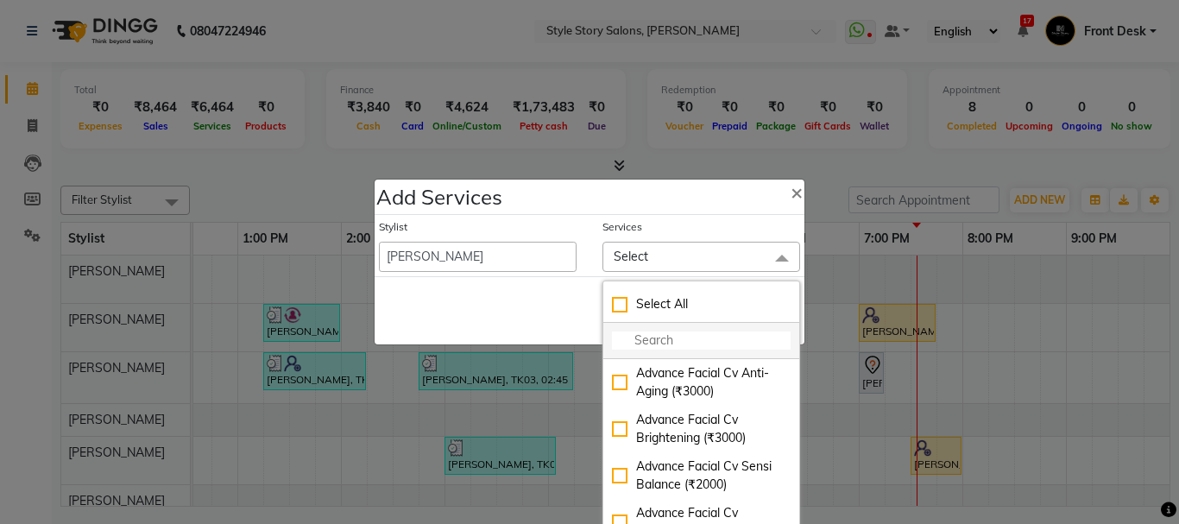
click at [691, 341] on input "multiselect-search" at bounding box center [701, 340] width 179 height 18
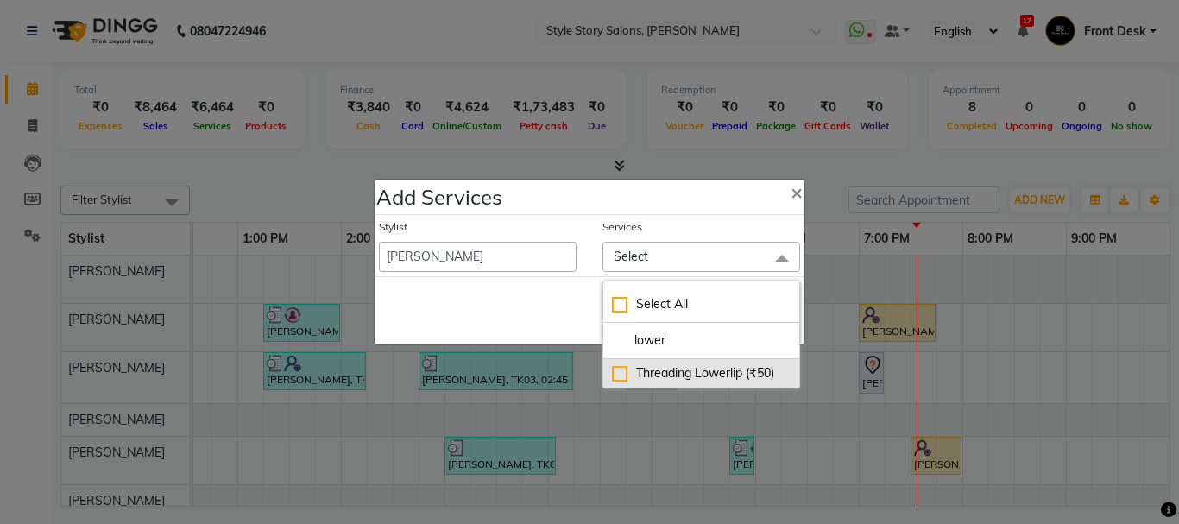
type input "lower"
click at [725, 366] on div "Threading Lowerlip (₹50)" at bounding box center [701, 373] width 179 height 18
checkbox input "true"
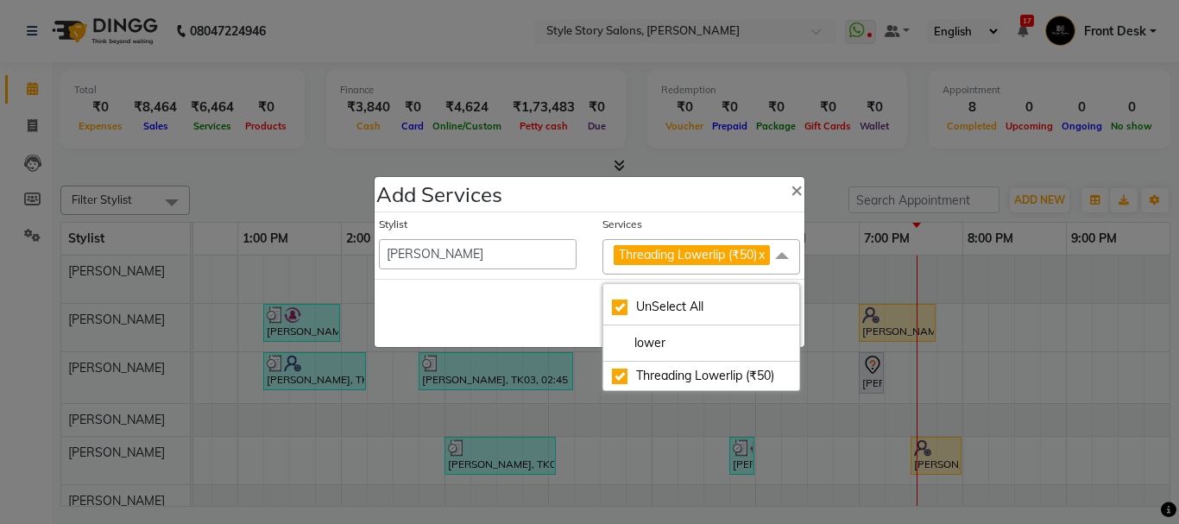
click at [472, 320] on div "Save Cancel" at bounding box center [590, 313] width 430 height 68
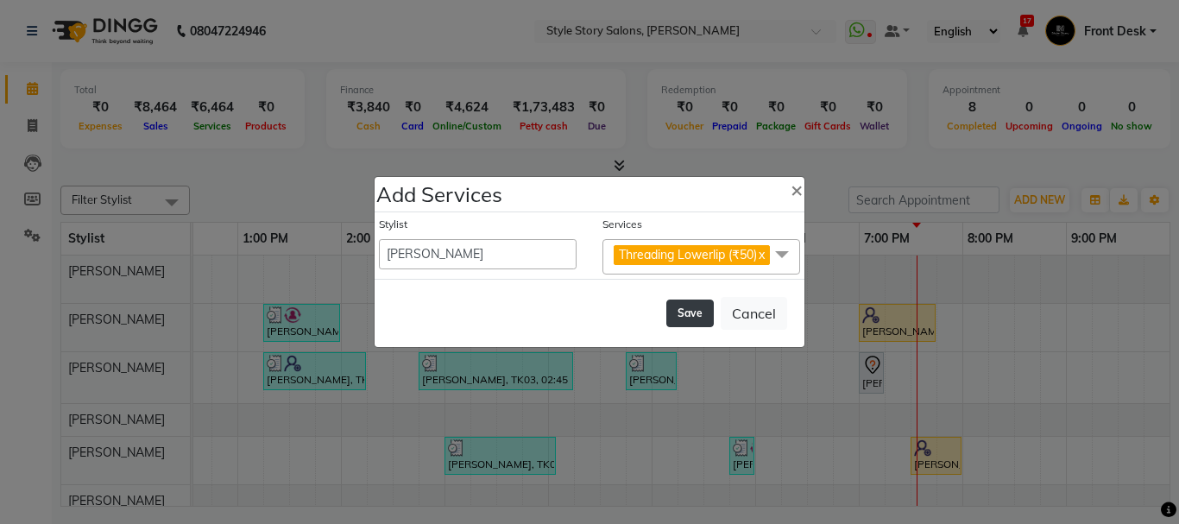
click at [687, 310] on button "Save" at bounding box center [689, 313] width 47 height 28
select select "82561"
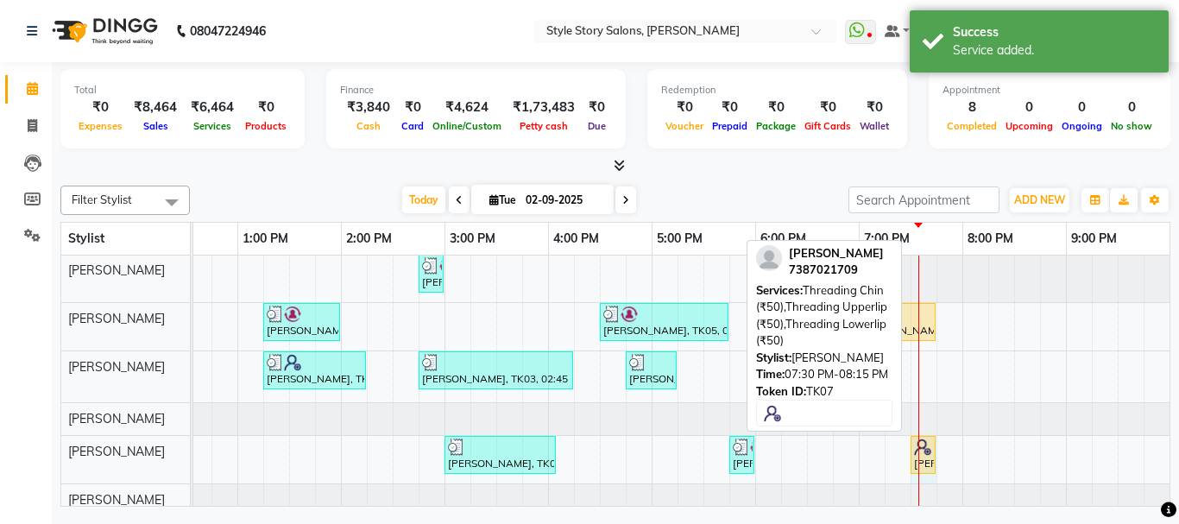
scroll to position [4, 0]
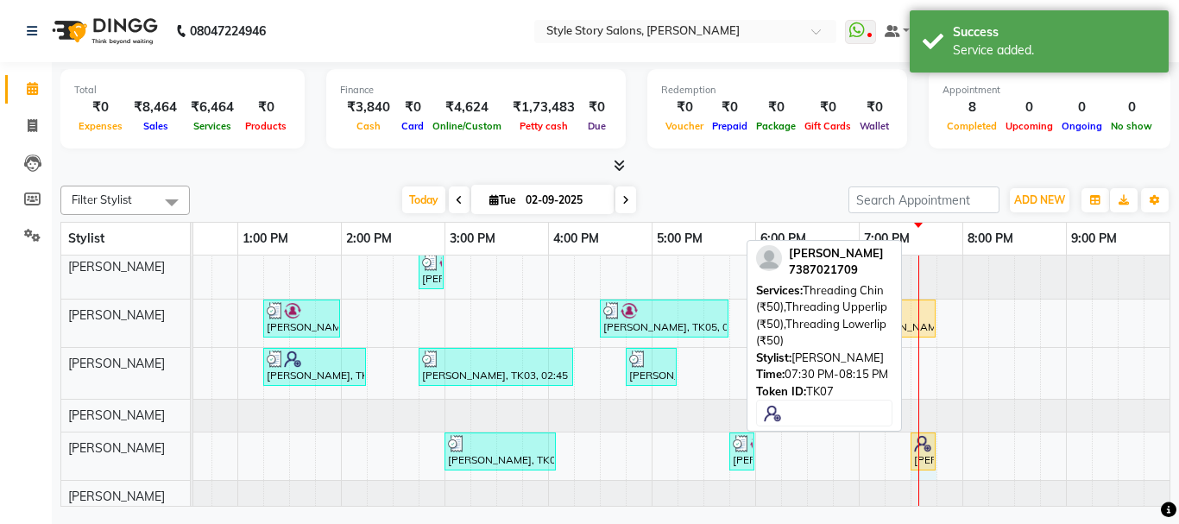
drag, startPoint x: 985, startPoint y: 448, endPoint x: 904, endPoint y: 461, distance: 81.3
click at [917, 462] on div "[PERSON_NAME], TK04, 02:45 PM-03:00 PM, Threading Eyebrow,Threading Forehead (₹…" at bounding box center [444, 381] width 1657 height 261
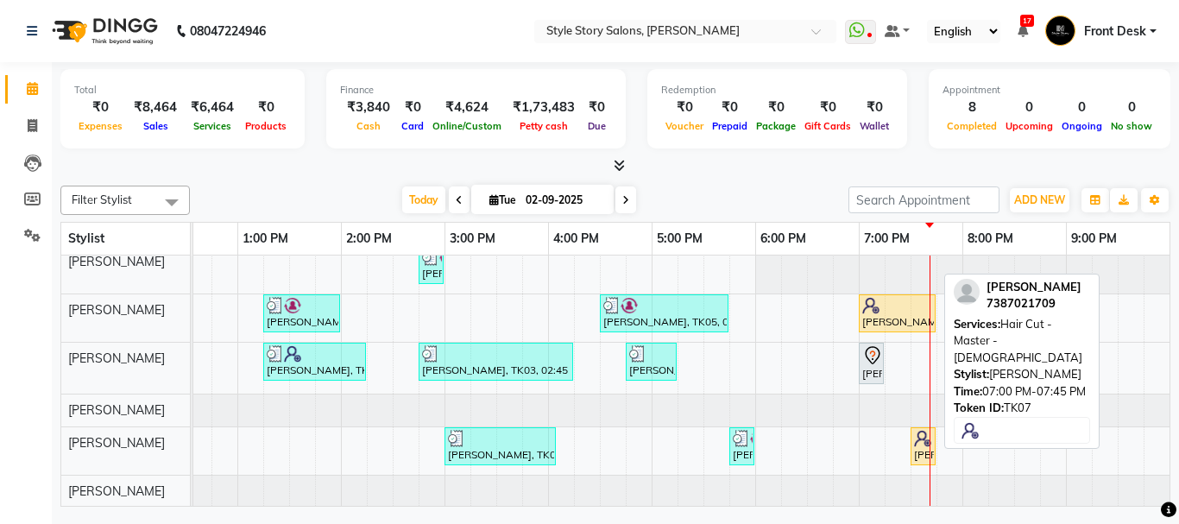
click at [905, 307] on div at bounding box center [897, 305] width 70 height 17
select select "1"
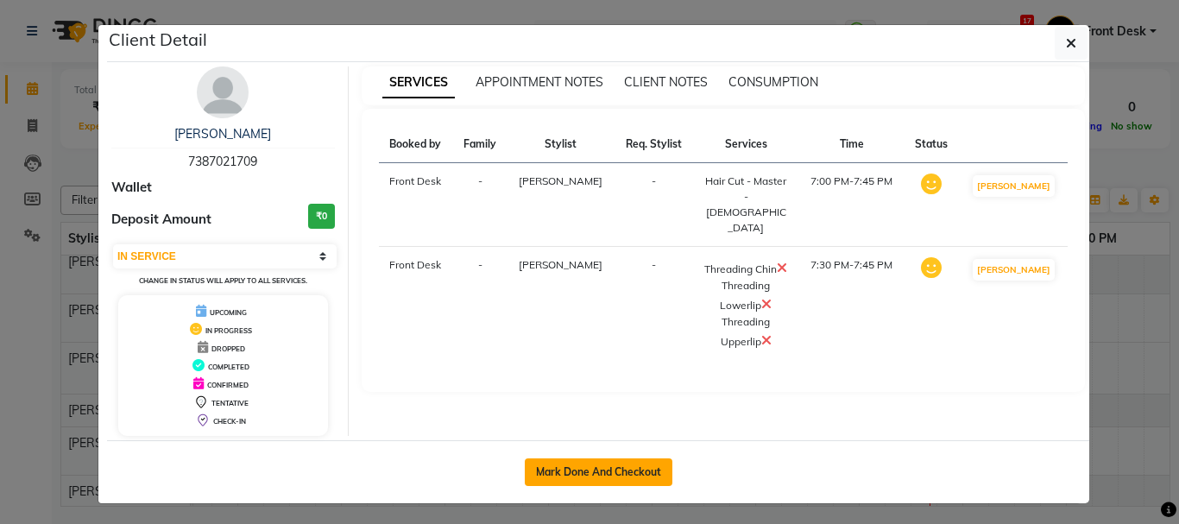
click at [641, 466] on button "Mark Done And Checkout" at bounding box center [599, 472] width 148 height 28
select select "service"
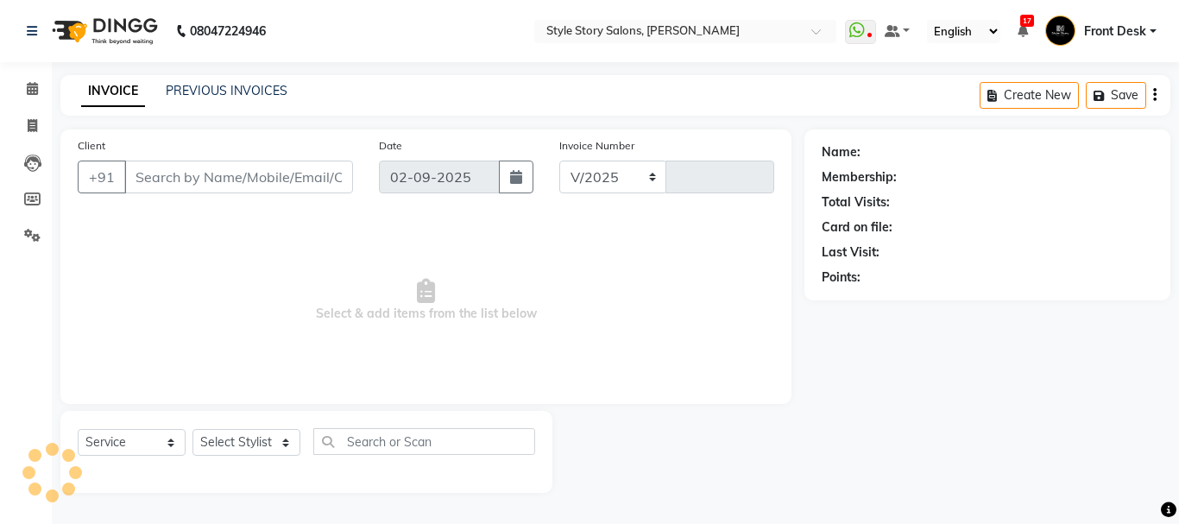
select select "6249"
type input "1507"
type input "7387021709"
select select "84756"
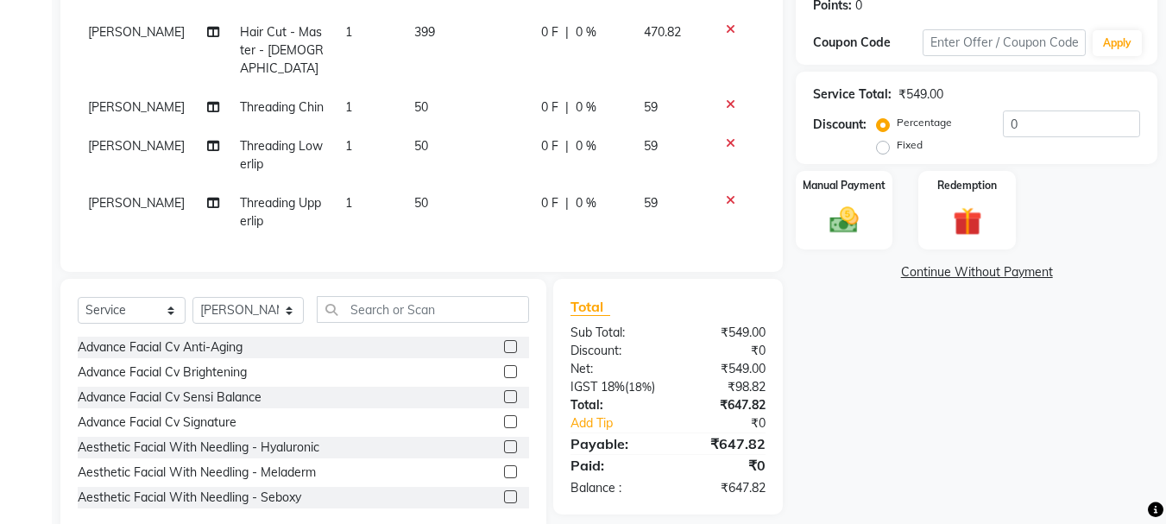
scroll to position [302, 0]
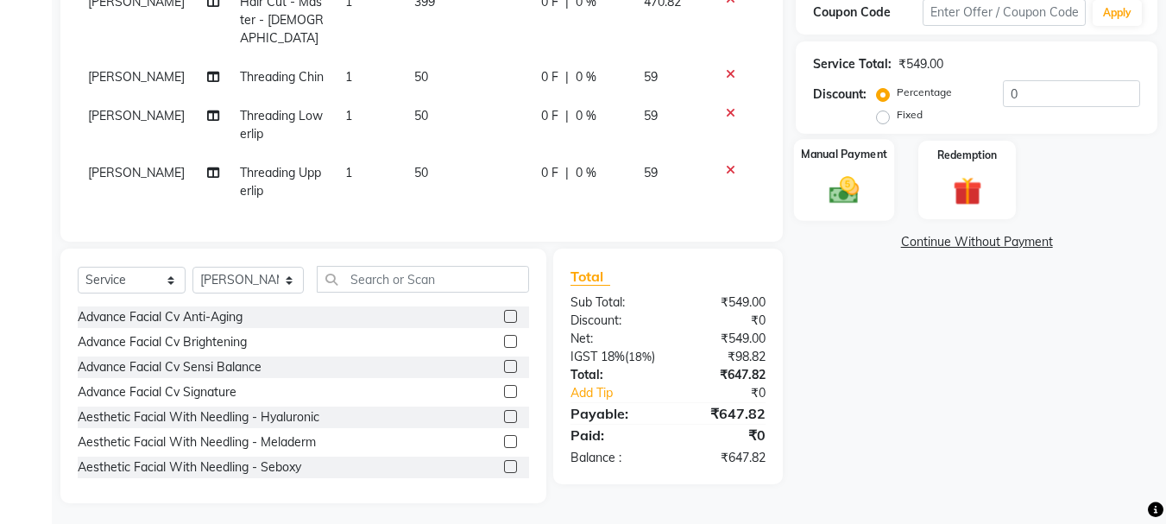
click at [835, 198] on img at bounding box center [844, 190] width 48 height 35
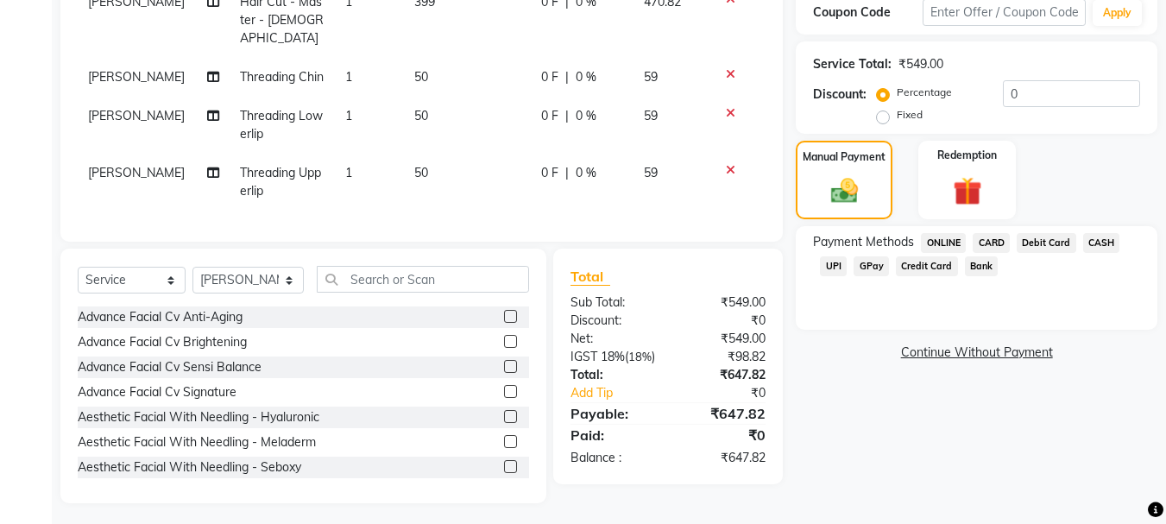
click at [835, 268] on span "UPI" at bounding box center [833, 266] width 27 height 20
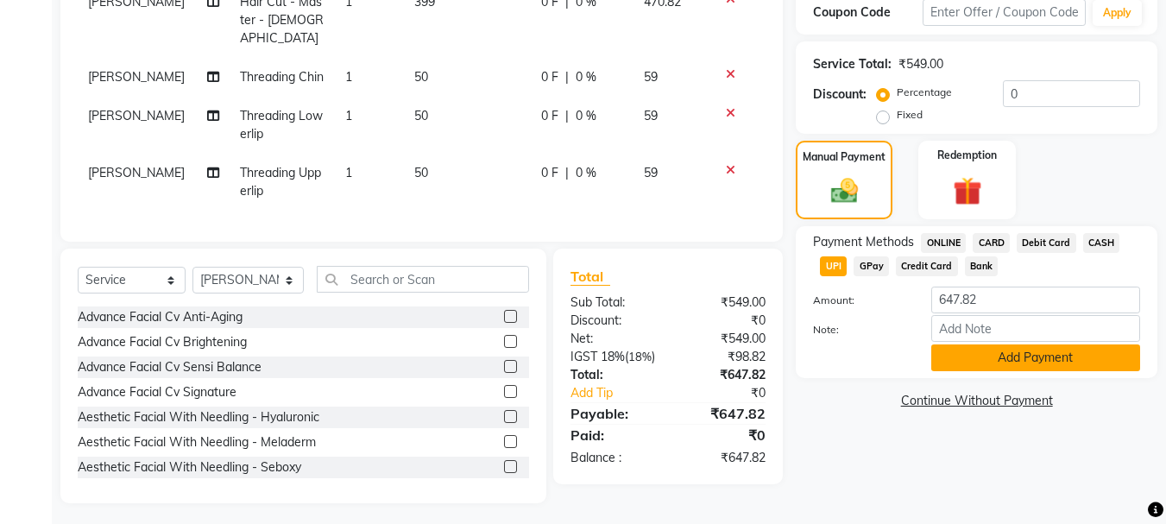
click at [1057, 367] on button "Add Payment" at bounding box center [1035, 357] width 209 height 27
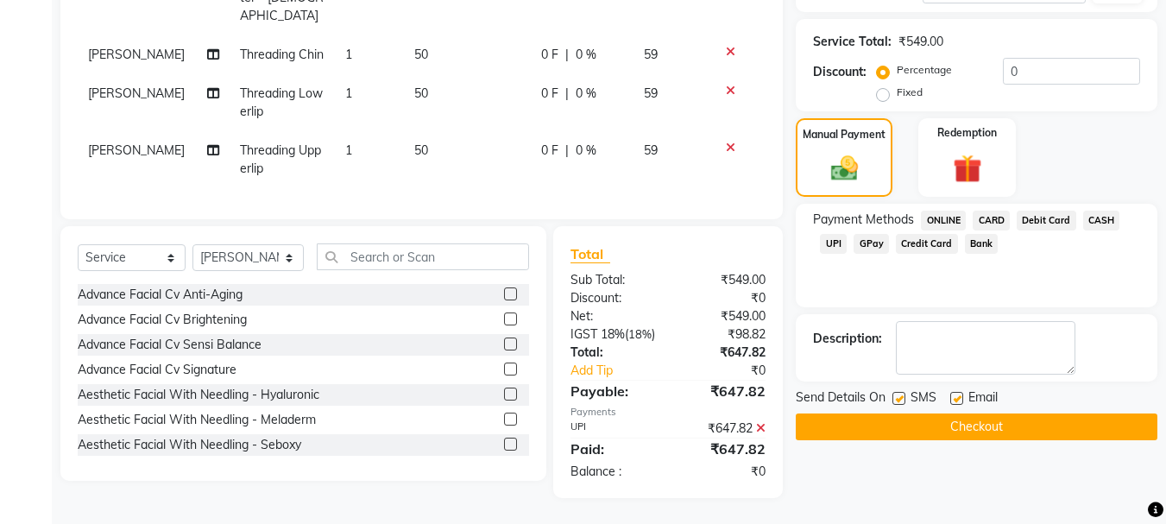
scroll to position [337, 0]
drag, startPoint x: 1010, startPoint y: 413, endPoint x: 940, endPoint y: 238, distance: 188.6
click at [1009, 413] on button "Checkout" at bounding box center [977, 426] width 362 height 27
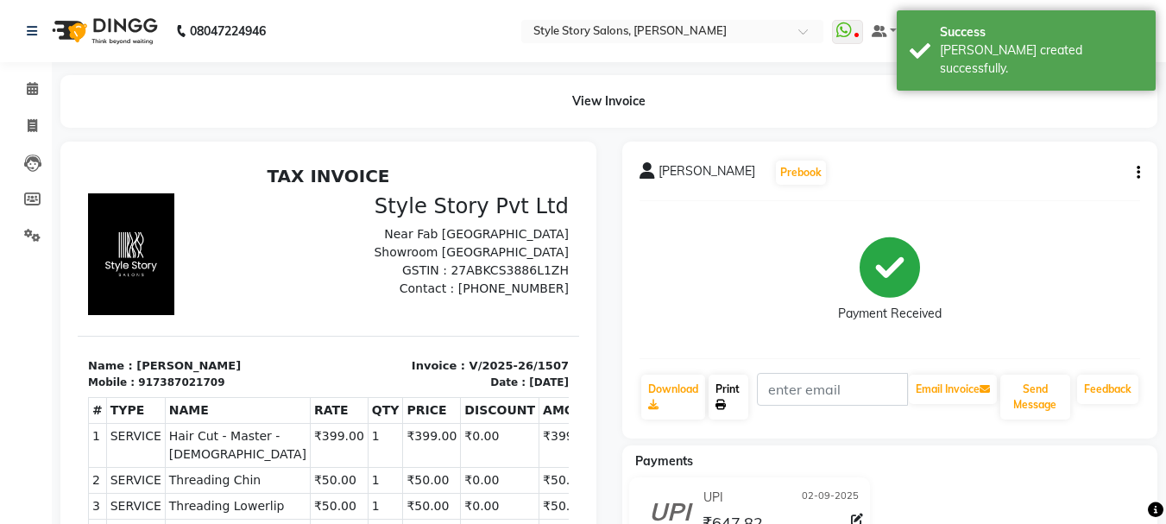
click at [731, 401] on link "Print" at bounding box center [729, 397] width 40 height 45
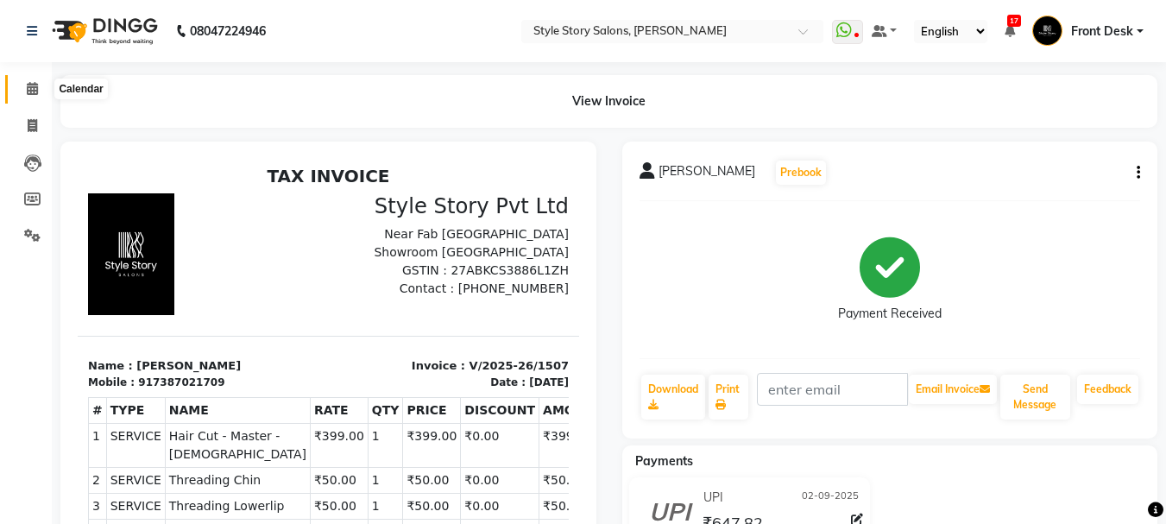
click at [29, 86] on icon at bounding box center [32, 88] width 11 height 13
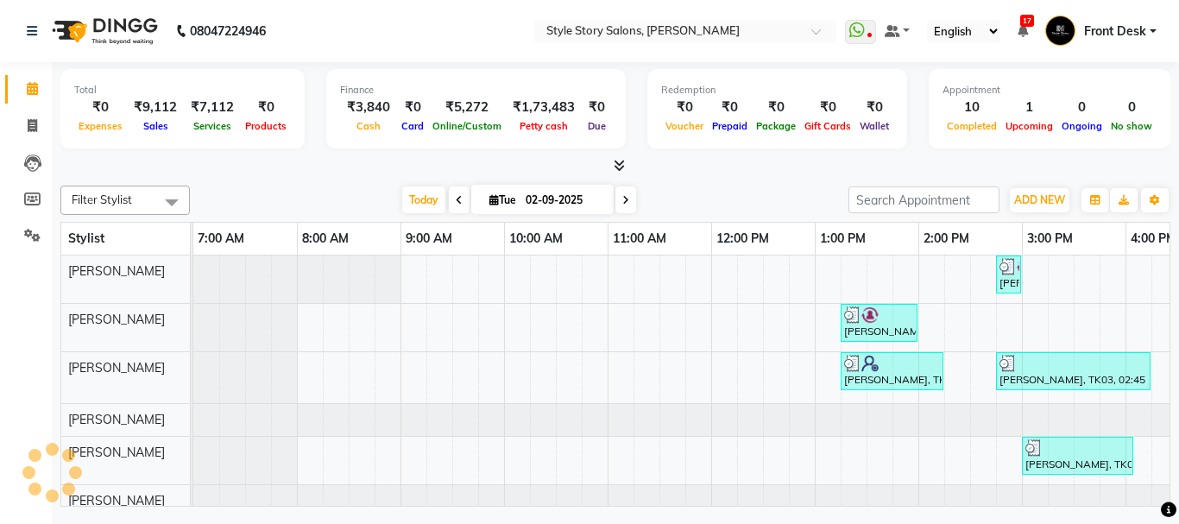
scroll to position [0, 681]
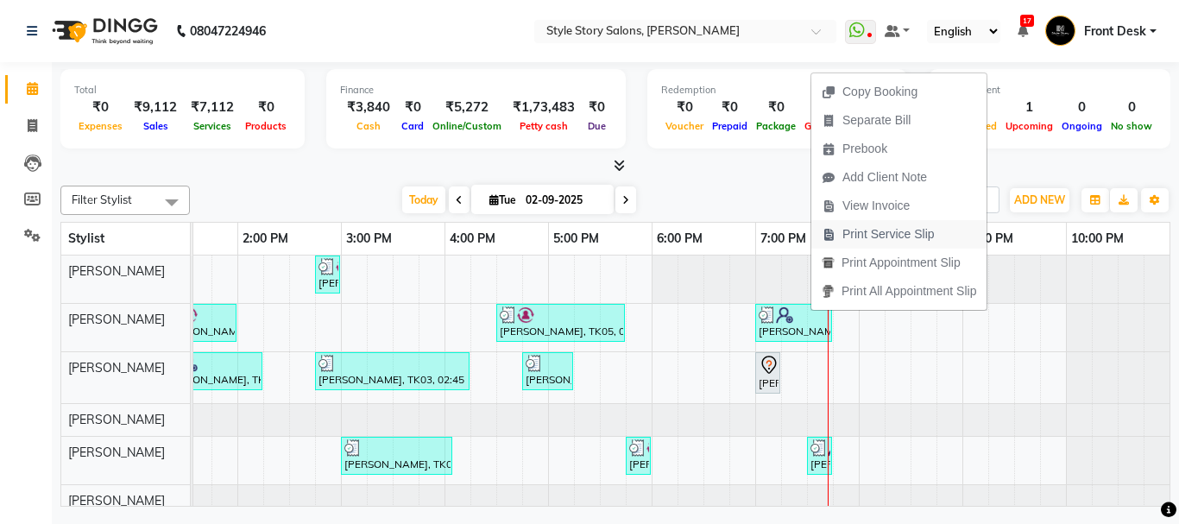
click at [860, 233] on span "Print Service Slip" at bounding box center [888, 234] width 92 height 18
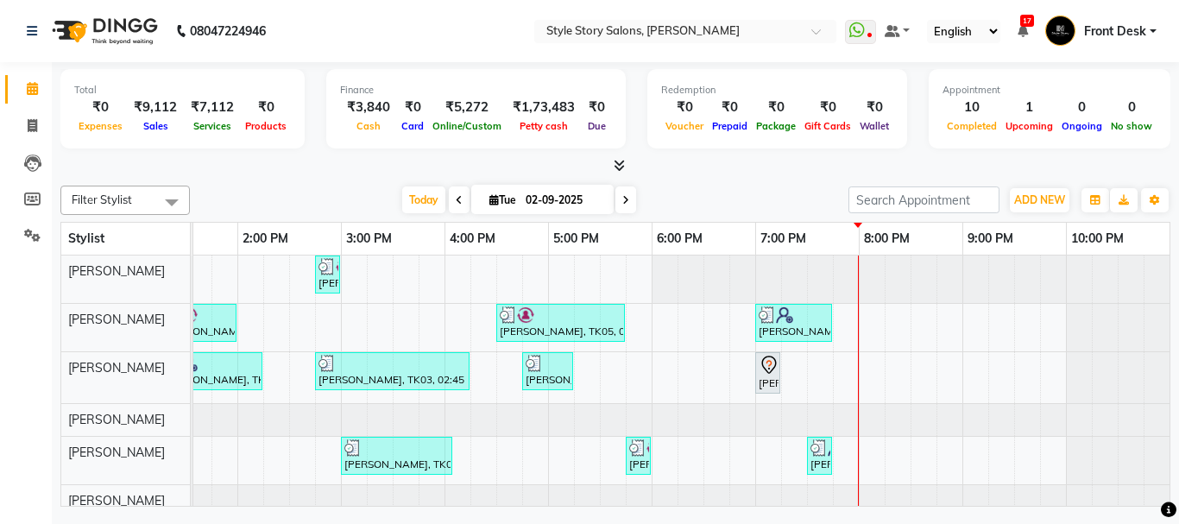
drag, startPoint x: 450, startPoint y: 425, endPoint x: 900, endPoint y: 101, distance: 555.2
click at [900, 101] on div "Total ₹0 Expenses ₹9,112 Sales ₹7,112 Services ₹0 Products Finance ₹3,840 Cash …" at bounding box center [615, 111] width 1110 height 85
click at [898, 80] on div "Total ₹0 Expenses ₹9,112 Sales ₹7,112 Services ₹0 Products Finance ₹3,840 Cash …" at bounding box center [615, 111] width 1110 height 85
click at [28, 124] on icon at bounding box center [32, 125] width 9 height 13
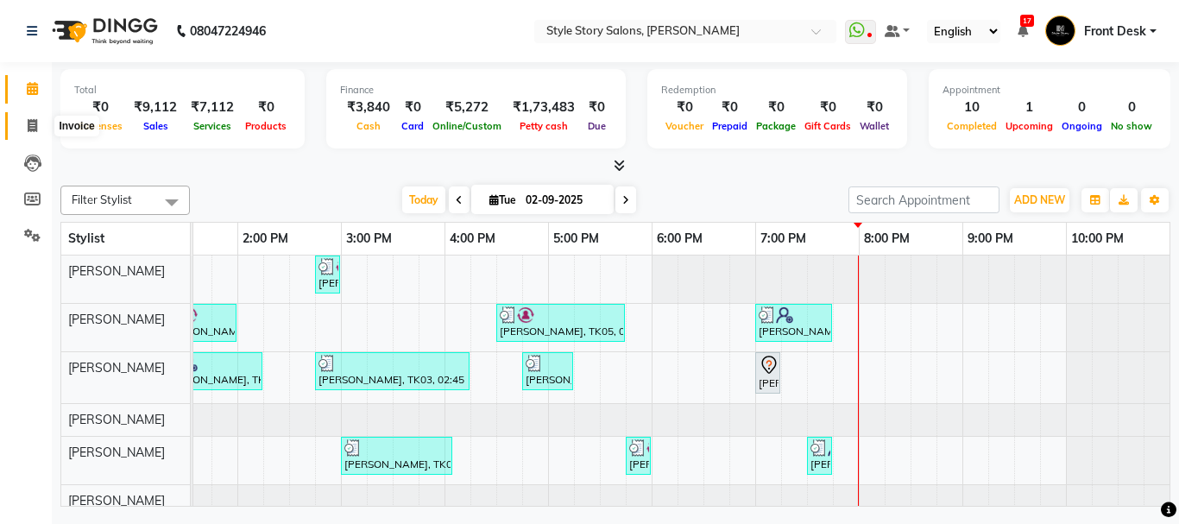
select select "service"
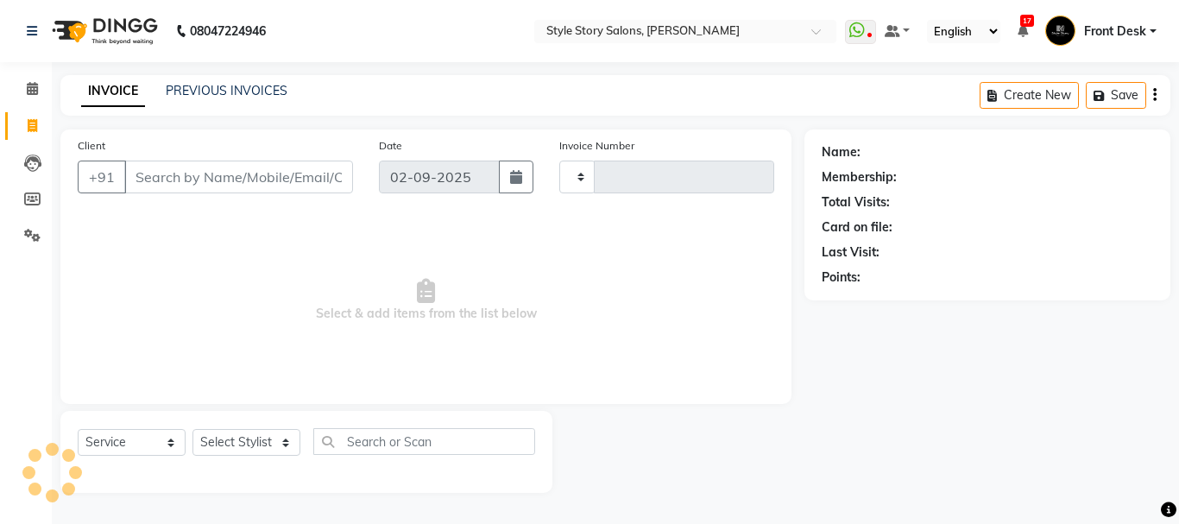
type input "1508"
select select "6249"
click at [198, 93] on link "PREVIOUS INVOICES" at bounding box center [227, 91] width 122 height 16
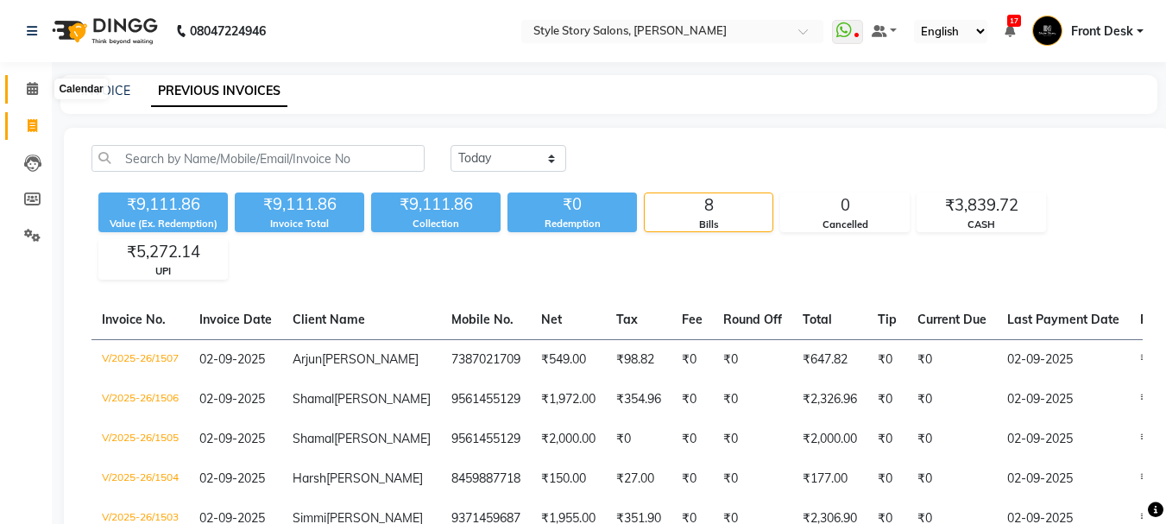
click at [32, 91] on icon at bounding box center [32, 88] width 11 height 13
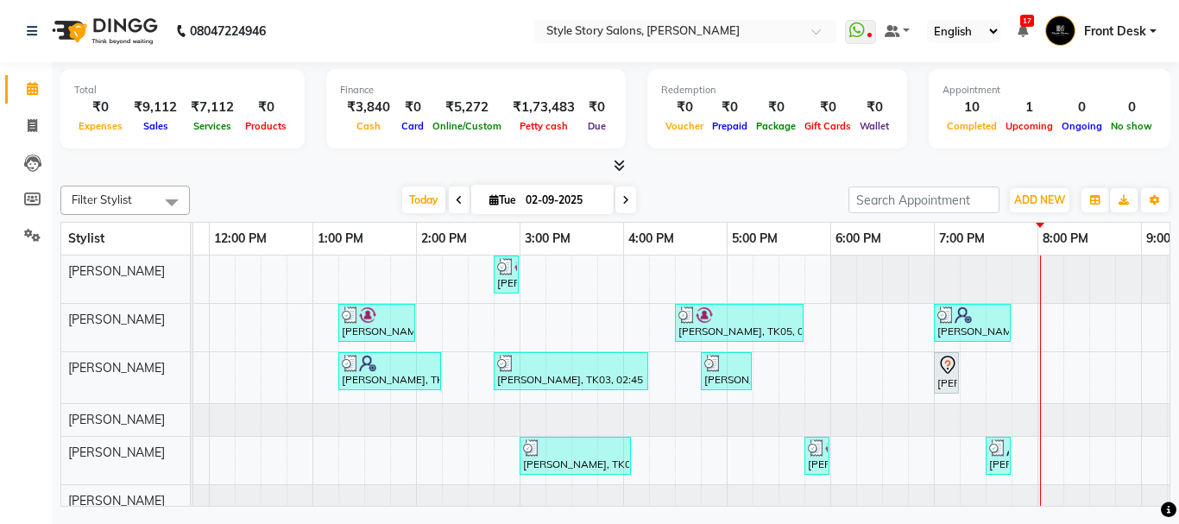
scroll to position [0, 503]
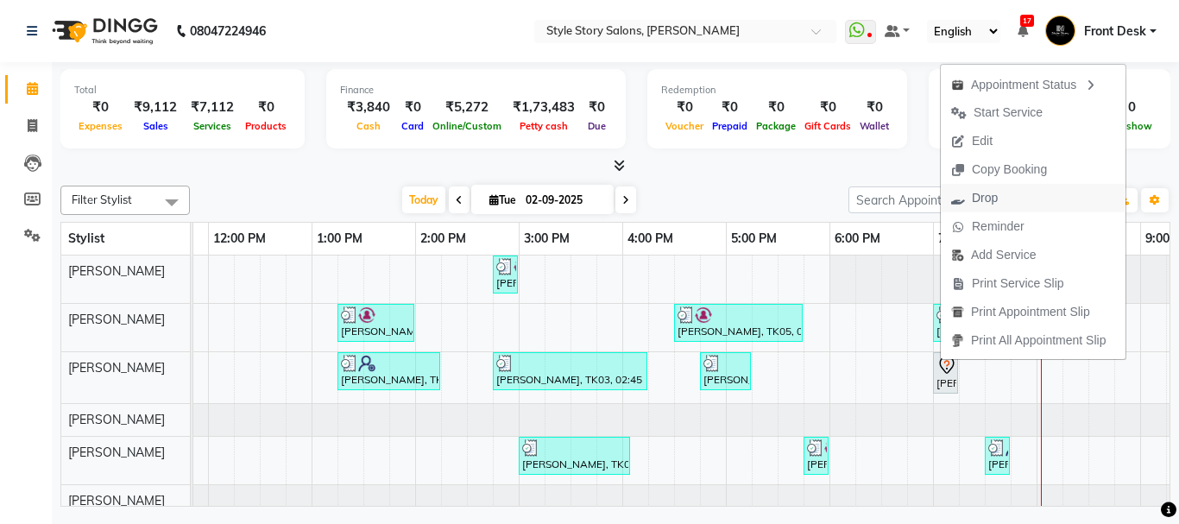
click at [984, 204] on span "Drop" at bounding box center [985, 198] width 26 height 18
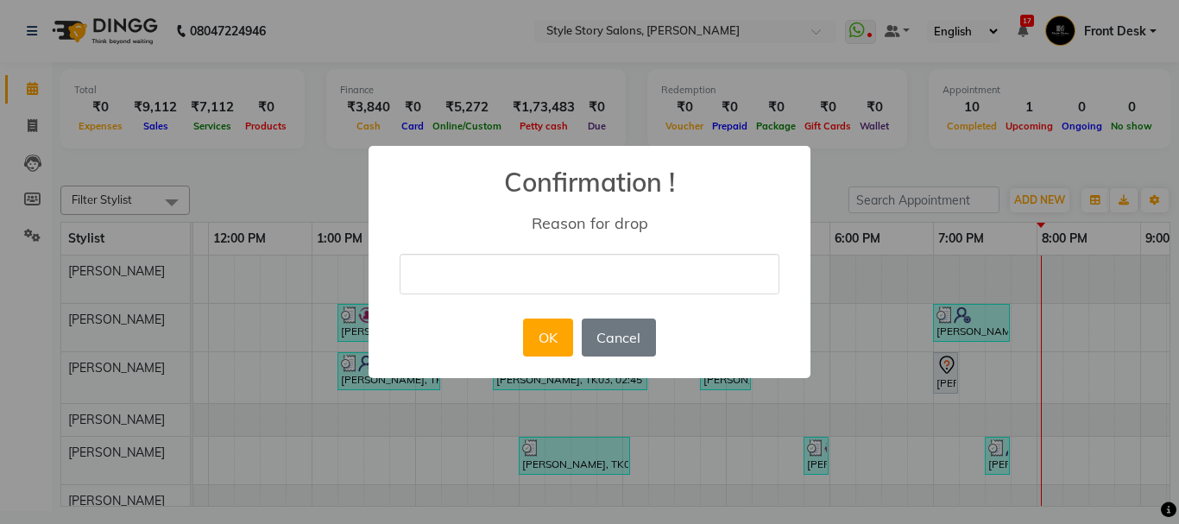
click at [695, 255] on input "text" at bounding box center [590, 274] width 380 height 41
type input "not came"
click at [561, 343] on button "OK" at bounding box center [547, 337] width 49 height 38
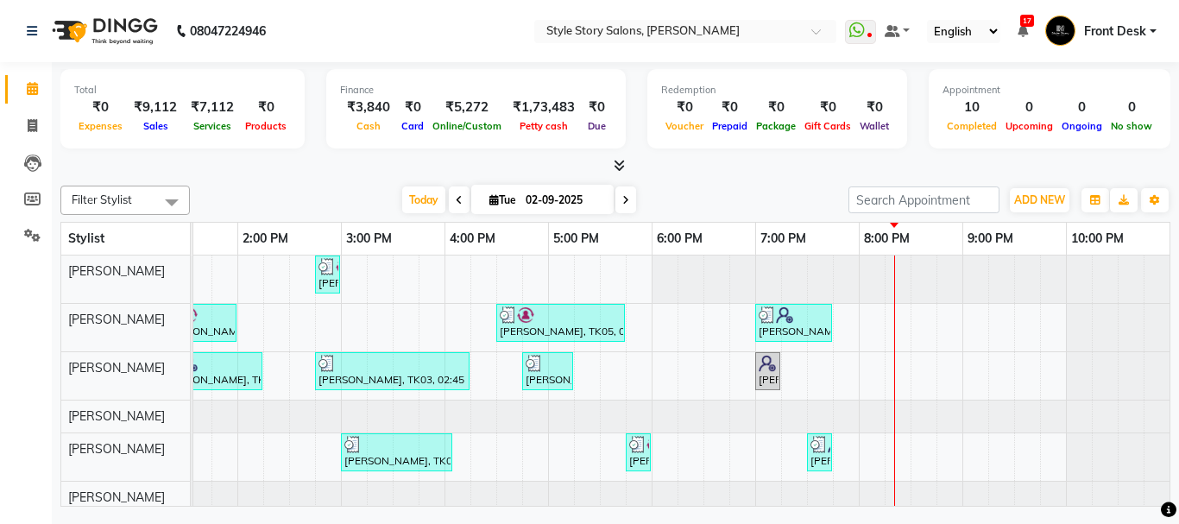
click at [78, 309] on div "[PERSON_NAME]" at bounding box center [125, 320] width 129 height 32
click at [92, 320] on span "[PERSON_NAME]" at bounding box center [116, 320] width 97 height 16
click at [274, 274] on tr "Sonali Sarode Ritesh Shrivas Arshad Ansari Vikas Kumar Tanuja Junghare Priyanka…" at bounding box center [615, 380] width 1109 height 251
click at [282, 269] on div "Simran Chaudhary, TK04, 02:45 PM-03:00 PM, Threading Eyebrow,Threading Forehead…" at bounding box center [340, 384] width 1657 height 258
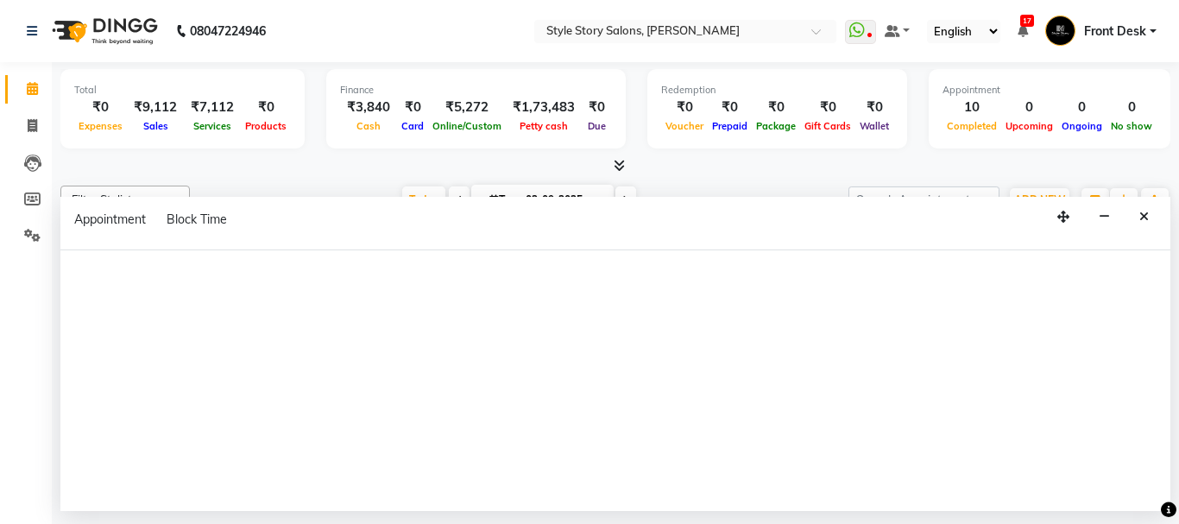
click at [284, 268] on div at bounding box center [615, 380] width 1110 height 261
select select "46661"
select select "tentative"
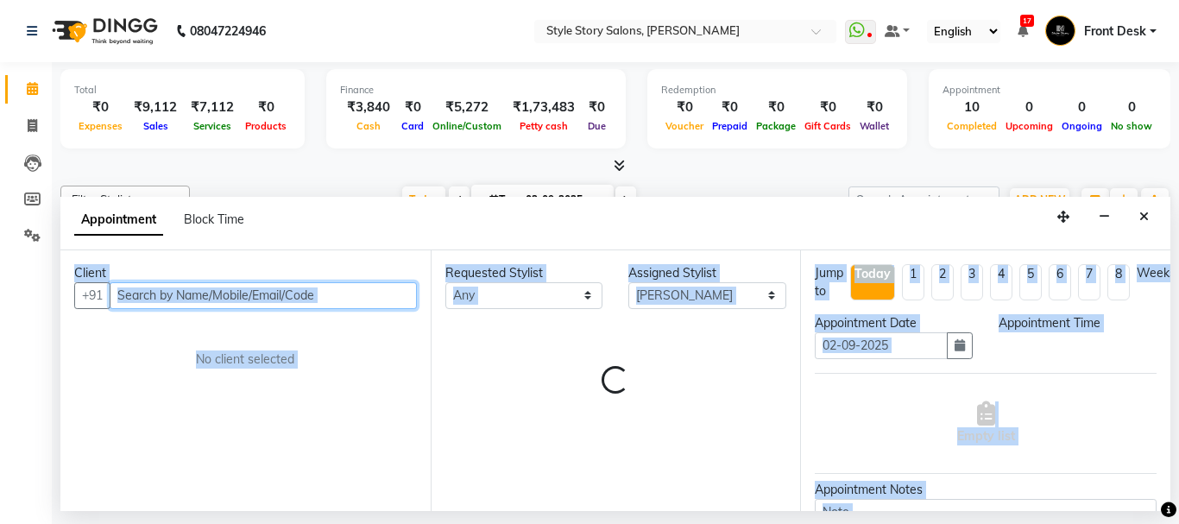
select select "855"
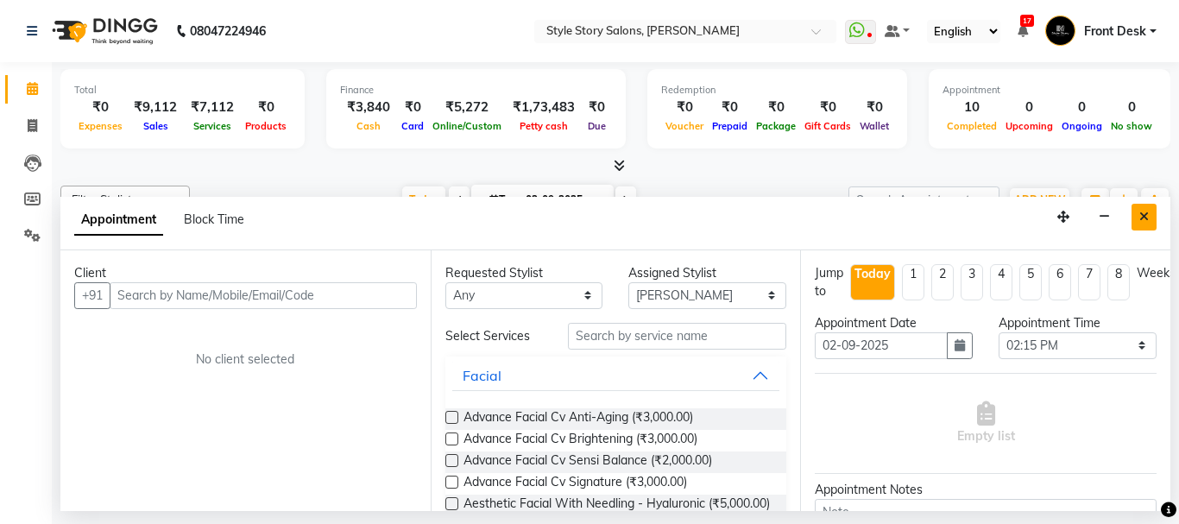
click at [1138, 221] on button "Close" at bounding box center [1143, 217] width 25 height 27
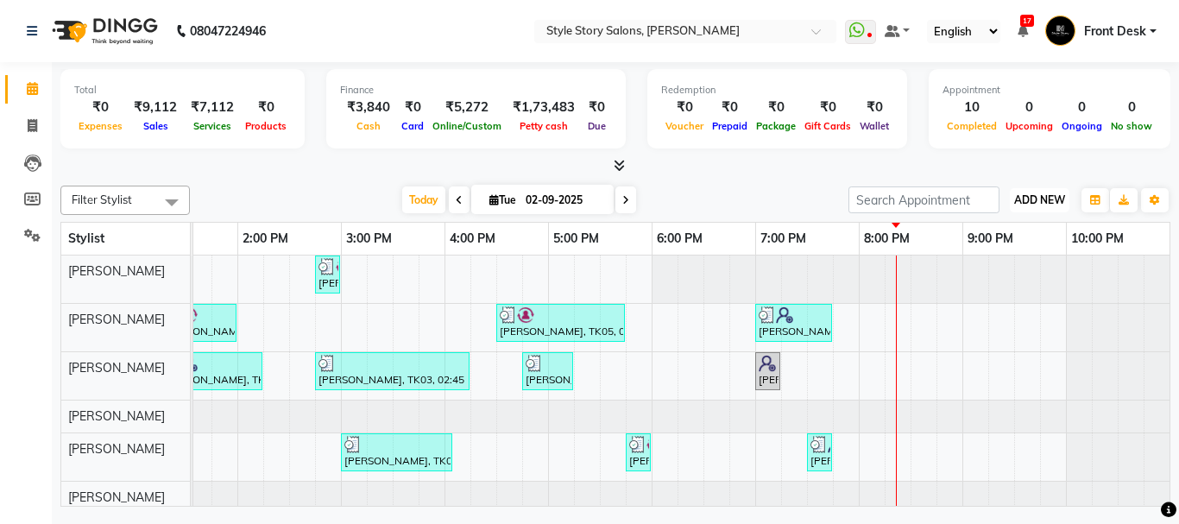
click at [1031, 199] on span "ADD NEW" at bounding box center [1039, 199] width 51 height 13
click at [1002, 277] on link "Add Attendance" at bounding box center [1000, 278] width 136 height 22
select select "W"
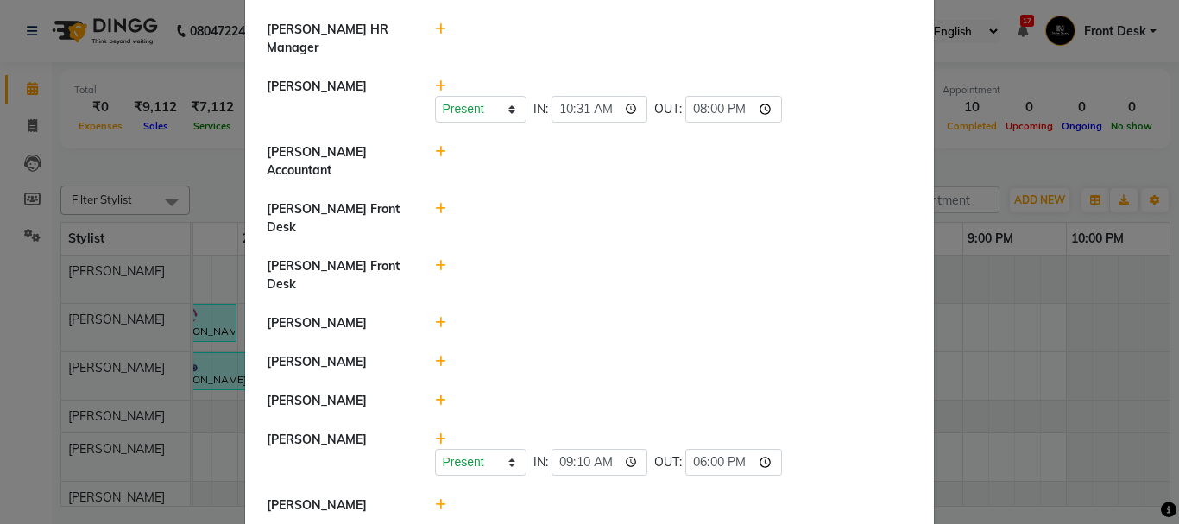
scroll to position [173, 0]
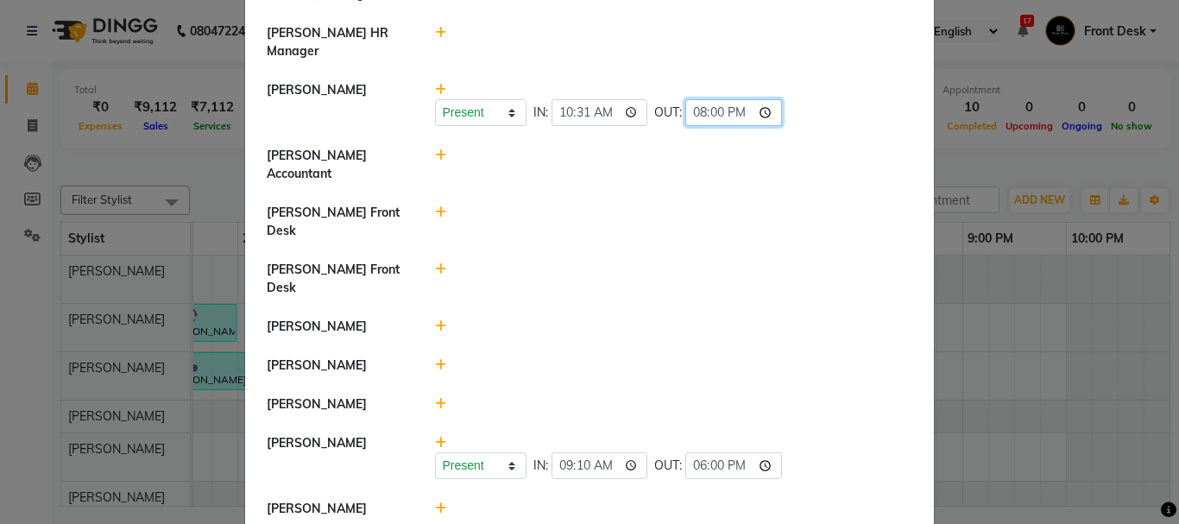
click at [715, 111] on input "20:00" at bounding box center [733, 112] width 97 height 27
type input "20:23"
click at [815, 170] on div at bounding box center [674, 165] width 504 height 36
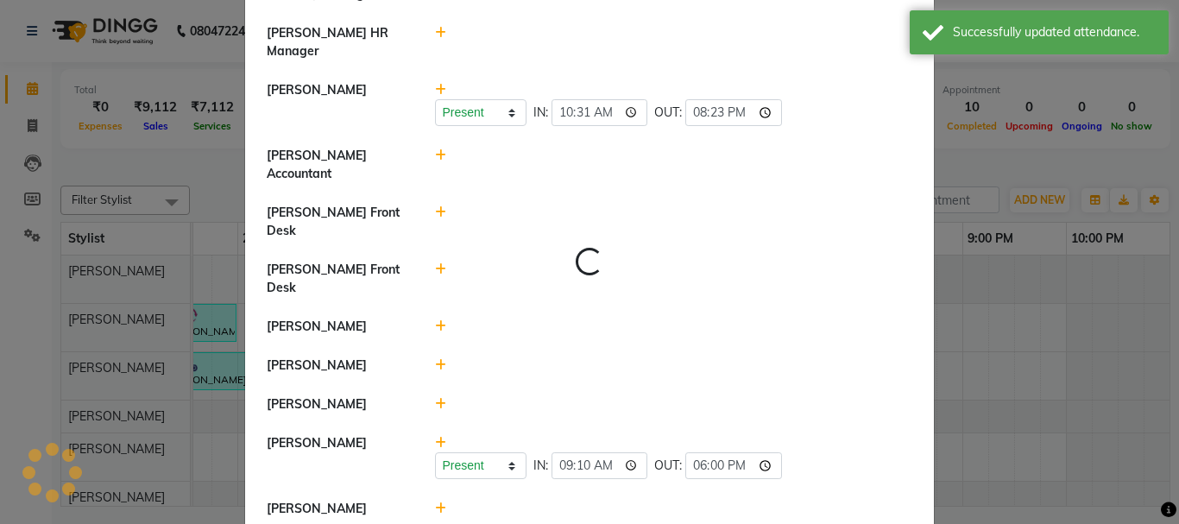
select select "W"
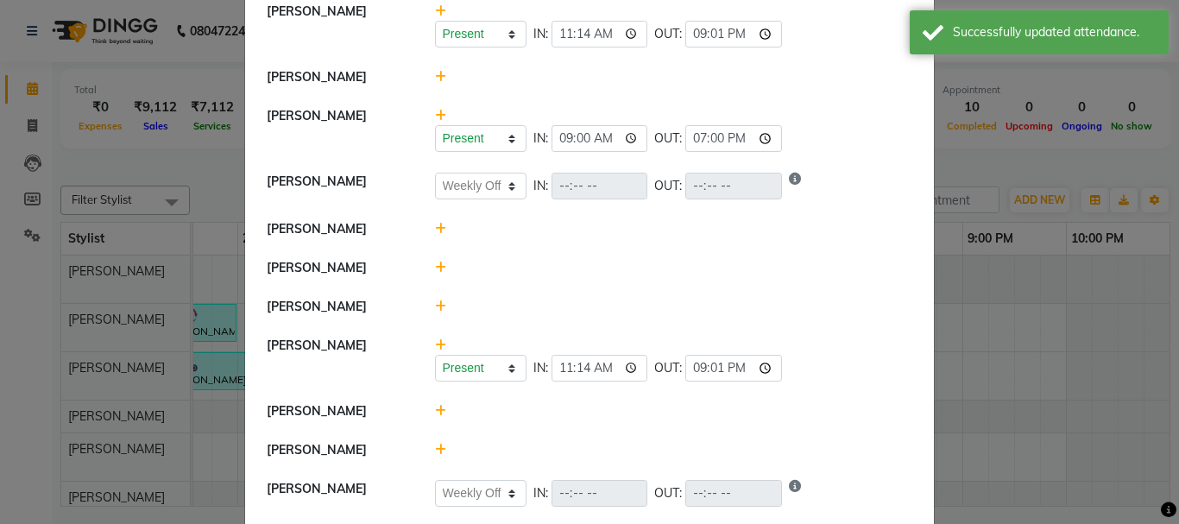
scroll to position [1122, 0]
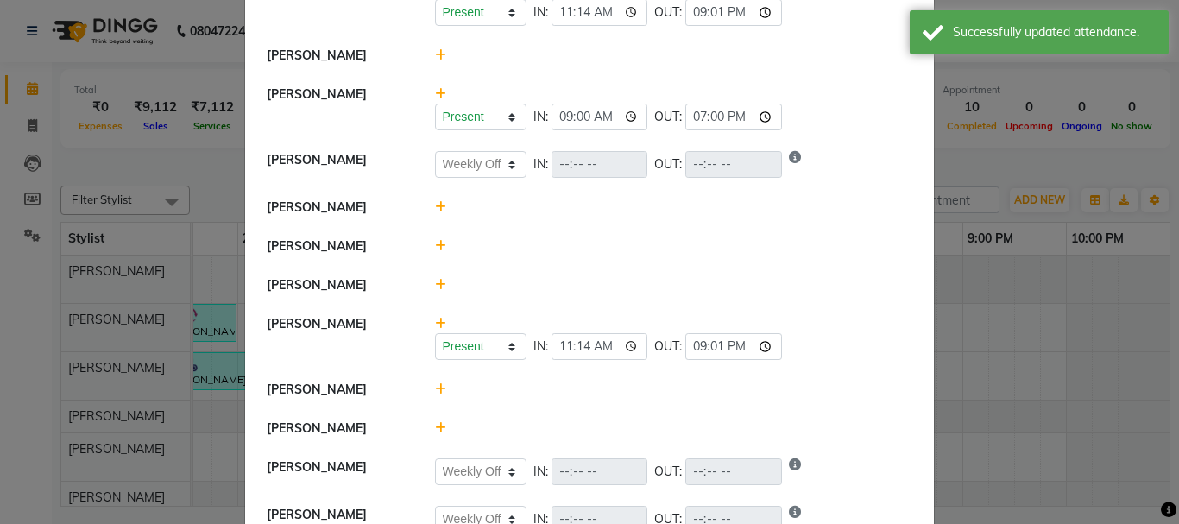
click at [973, 174] on ngb-modal-window "Attendance × Select Date 02-09-2025 Nikhil Pillay Inventory Manager Sonam Nashi…" at bounding box center [589, 262] width 1179 height 524
